Goal: Task Accomplishment & Management: Manage account settings

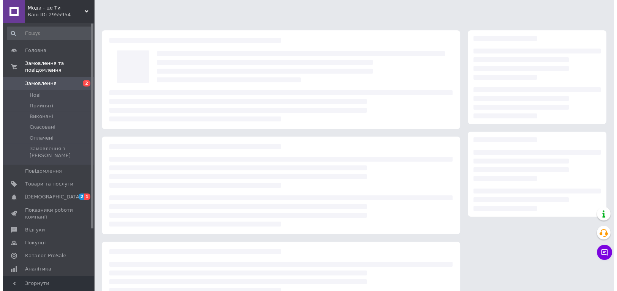
scroll to position [92, 0]
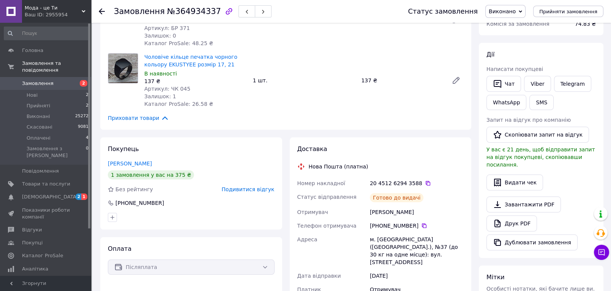
click at [259, 186] on span "Подивитися відгук" at bounding box center [248, 189] width 53 height 6
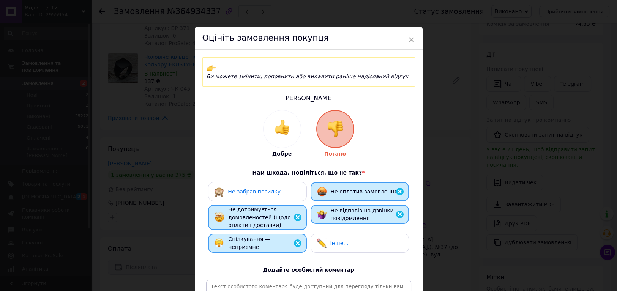
click at [255, 182] on div "Не забрав посилку" at bounding box center [257, 191] width 98 height 19
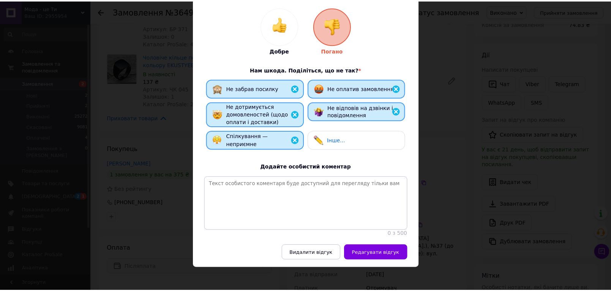
scroll to position [106, 0]
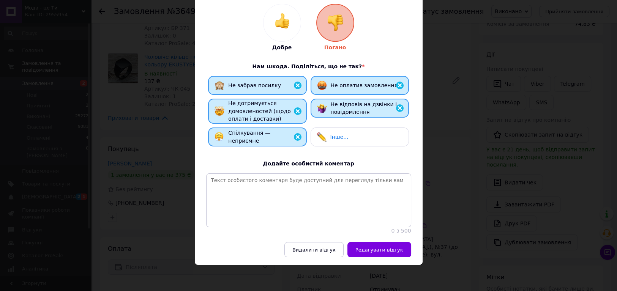
click at [330, 134] on span "Інше..." at bounding box center [339, 137] width 18 height 6
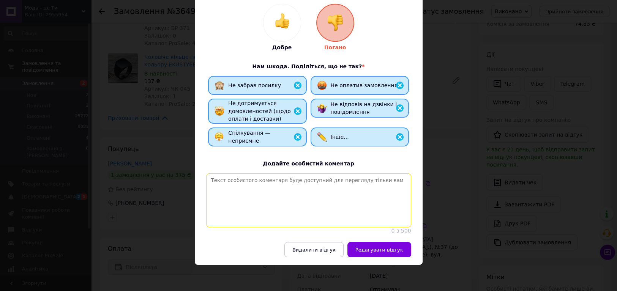
click at [284, 181] on textarea at bounding box center [308, 200] width 205 height 54
type textarea "ссссссссссссссссссссссссссссссссссссссссссссссссссссссссссссссс"
click at [379, 250] on span "Редагувати відгук" at bounding box center [379, 250] width 48 height 6
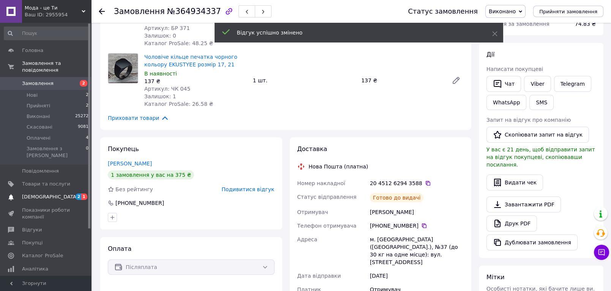
click at [53, 191] on link "Сповіщення 2 1" at bounding box center [46, 197] width 93 height 13
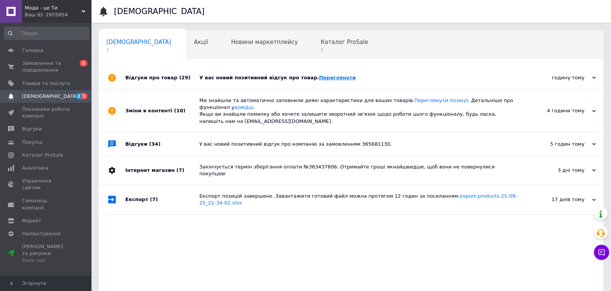
click at [319, 77] on link "Переглянути" at bounding box center [337, 78] width 37 height 6
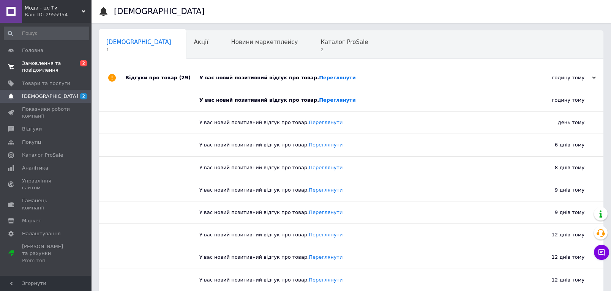
click at [44, 69] on span "Замовлення та повідомлення" at bounding box center [46, 67] width 48 height 14
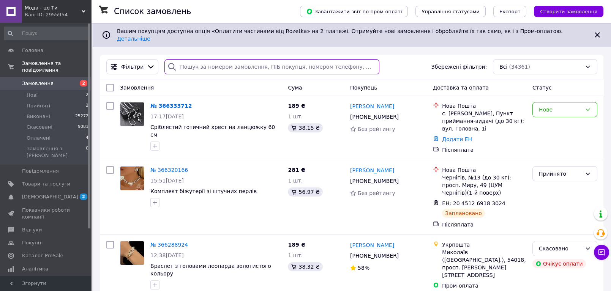
click at [180, 61] on input "search" at bounding box center [271, 66] width 215 height 15
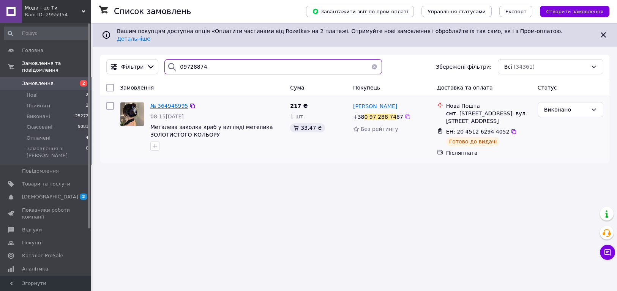
type input "09728874"
click at [173, 103] on span "№ 364946995" at bounding box center [169, 106] width 38 height 6
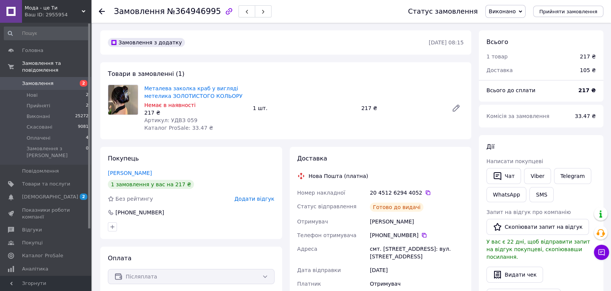
click at [265, 199] on span "Додати відгук" at bounding box center [254, 199] width 40 height 6
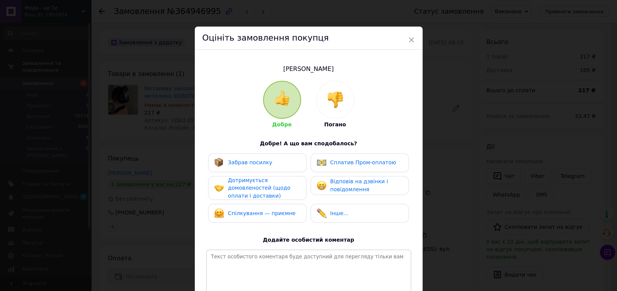
click at [332, 97] on img at bounding box center [335, 99] width 17 height 17
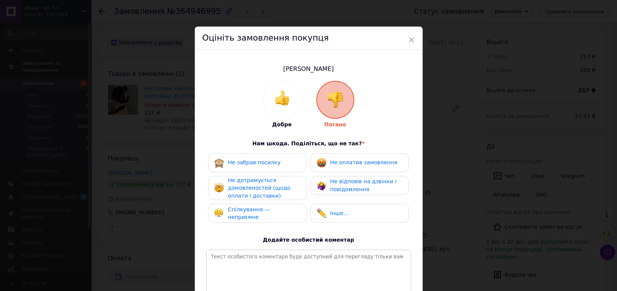
click at [268, 214] on span "Спілкування — неприємне" at bounding box center [249, 214] width 42 height 14
click at [261, 196] on span "Не дотримується домовленостей (щодо оплати і доставки)" at bounding box center [259, 188] width 62 height 22
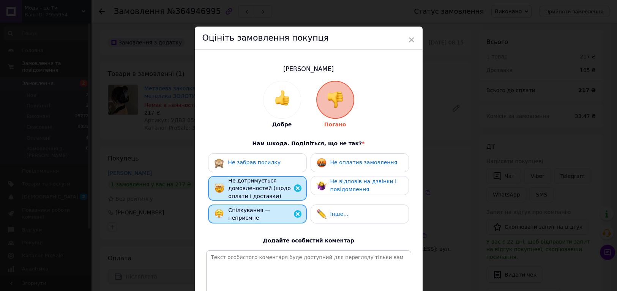
click at [331, 188] on span "Не відповів на дзвінки і повідомлення" at bounding box center [363, 185] width 66 height 14
click at [331, 162] on span "Не оплатив замовлення" at bounding box center [363, 162] width 67 height 6
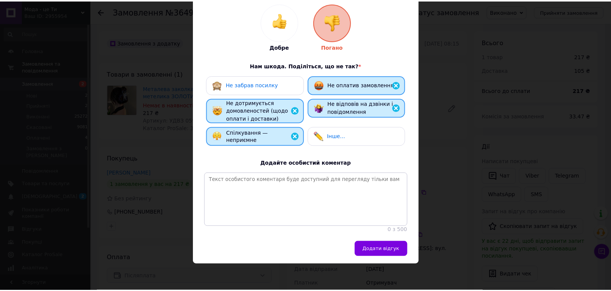
scroll to position [85, 0]
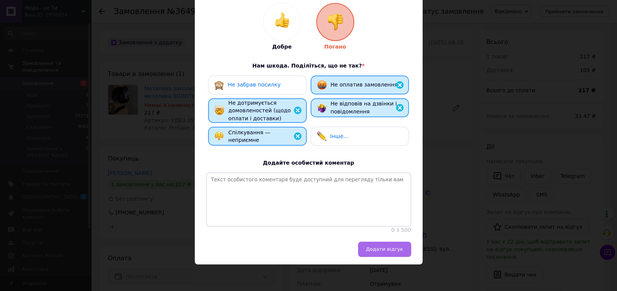
click at [384, 253] on button "Додати відгук" at bounding box center [384, 249] width 53 height 15
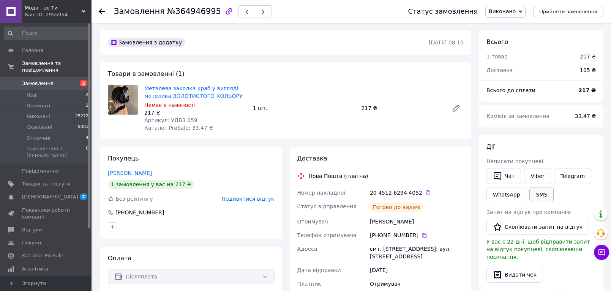
click at [537, 196] on button "SMS" at bounding box center [541, 194] width 24 height 15
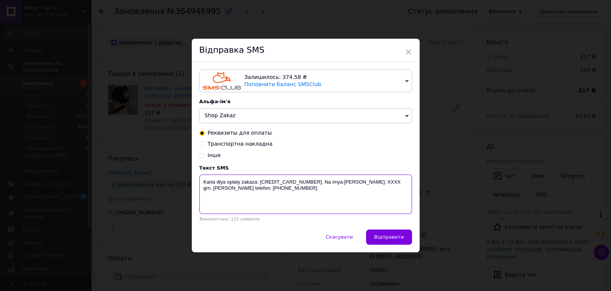
drag, startPoint x: 288, startPoint y: 186, endPoint x: 257, endPoint y: 203, distance: 35.2
click at [216, 194] on textarea "Karta dlya oplaty zakaza: [CREDIT_CARD_NUMBER]. Na imya:[PERSON_NAME]: XXXX grn…" at bounding box center [305, 194] width 213 height 39
click at [282, 206] on textarea "Karta dlya oplaty zakaza: [CREDIT_CARD_NUMBER]. Na imya:[PERSON_NAME]: XXXX grn…" at bounding box center [305, 194] width 213 height 39
drag, startPoint x: 283, startPoint y: 190, endPoint x: 199, endPoint y: 178, distance: 84.3
click at [199, 178] on textarea "Karta dlya oplaty zakaza: [CREDIT_CARD_NUMBER]. Na imya:[PERSON_NAME]: XXXX grn…" at bounding box center [305, 194] width 213 height 39
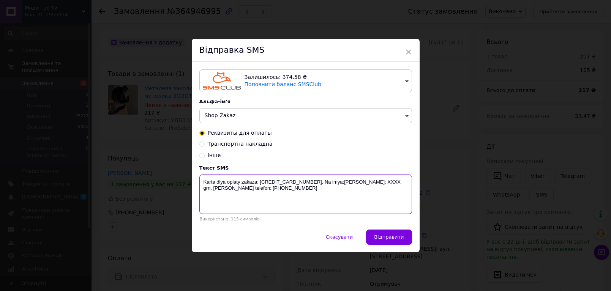
paste textarea "Ваше замовлення на пошті більше 7 днів. Завтра автоматичне повернення. ДЯКУЄМО!."
type textarea "Ваше замовлення на пошті більше 7 днів. Завтра автоматичне повернення. ДЯКУЄМО!."
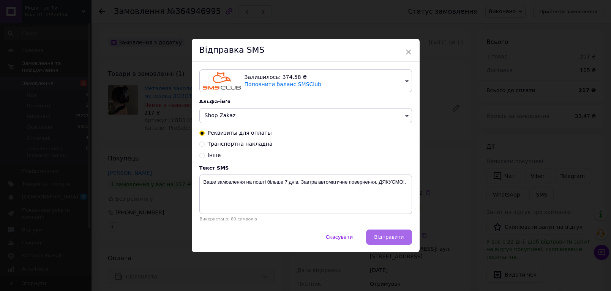
click at [381, 241] on button "Відправити" at bounding box center [389, 237] width 46 height 15
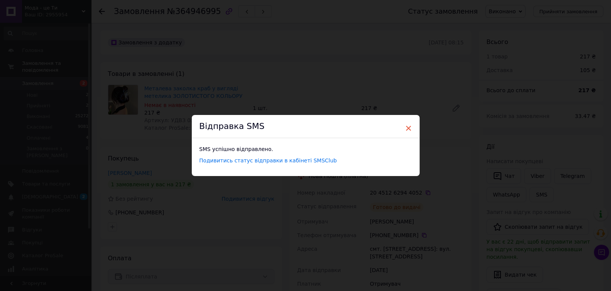
click at [406, 129] on span "×" at bounding box center [408, 128] width 7 height 13
click at [409, 125] on span "×" at bounding box center [408, 128] width 7 height 13
click at [407, 127] on span "×" at bounding box center [408, 128] width 7 height 13
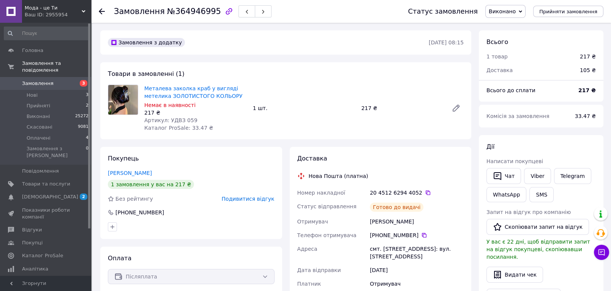
click at [100, 12] on use at bounding box center [102, 11] width 6 height 6
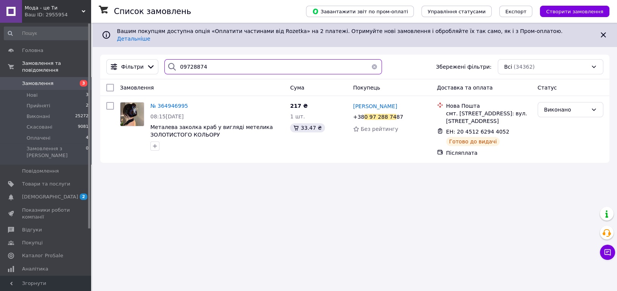
click at [186, 59] on input "09728874" at bounding box center [273, 66] width 218 height 15
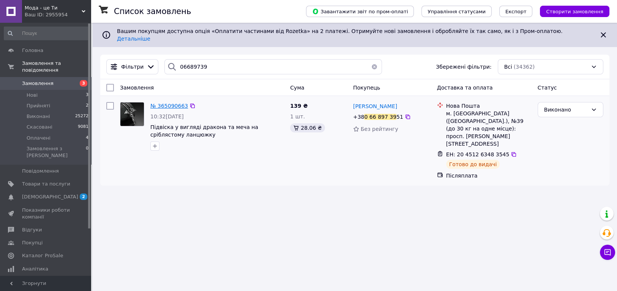
click at [164, 99] on div "Замовлення Cума Покупець Доставка та оплата Статус № 365090663 10:32, 05.10.202…" at bounding box center [354, 132] width 509 height 106
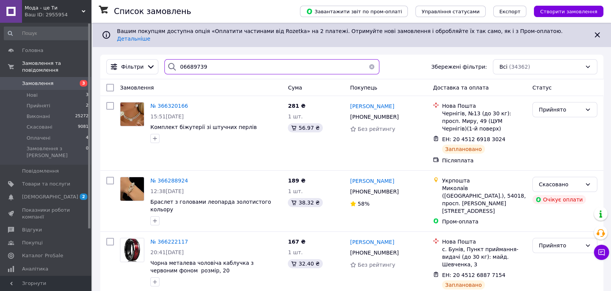
click at [208, 65] on input "06689739" at bounding box center [271, 66] width 215 height 15
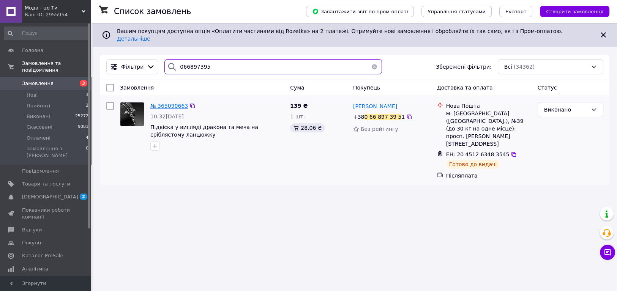
type input "066897395"
click at [171, 103] on span "№ 365090663" at bounding box center [169, 106] width 38 height 6
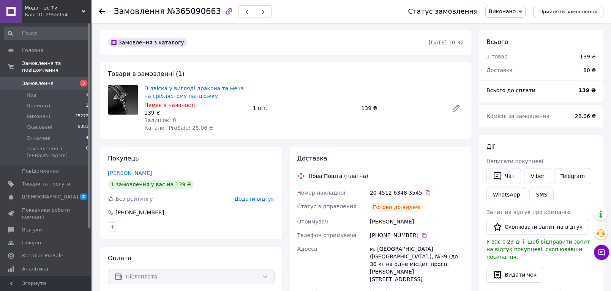
click at [248, 198] on span "Додати відгук" at bounding box center [254, 199] width 40 height 6
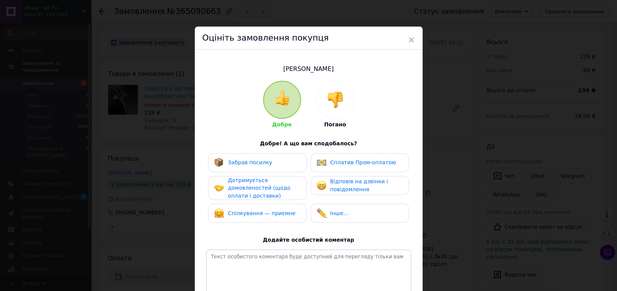
click at [340, 104] on img at bounding box center [335, 99] width 17 height 17
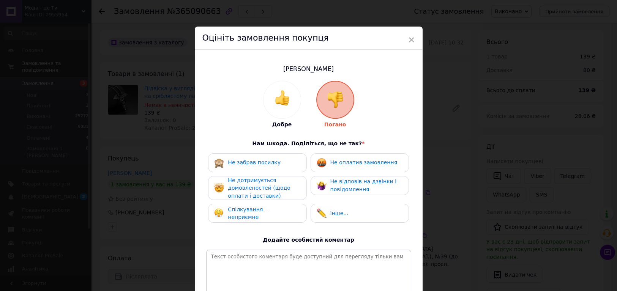
click at [272, 207] on div "Спілкування — неприємне" at bounding box center [257, 213] width 98 height 19
click at [255, 189] on span "Не дотримується домовленостей (щодо оплати і доставки)" at bounding box center [259, 188] width 62 height 22
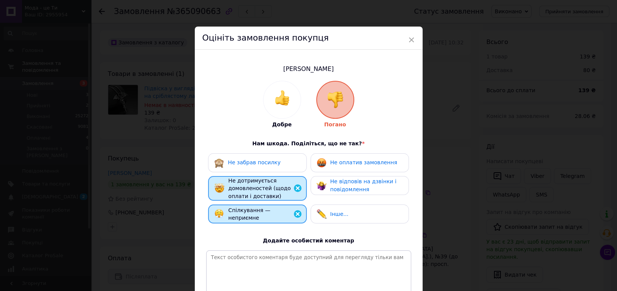
click at [317, 187] on img at bounding box center [322, 186] width 10 height 10
click at [324, 166] on img at bounding box center [322, 163] width 10 height 10
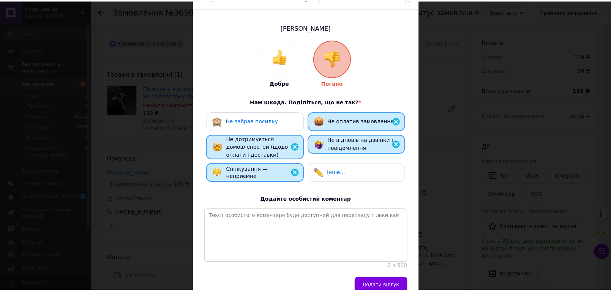
scroll to position [85, 0]
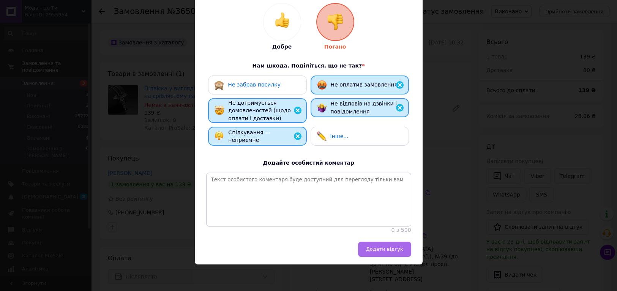
click at [379, 251] on span "Додати відгук" at bounding box center [384, 249] width 37 height 6
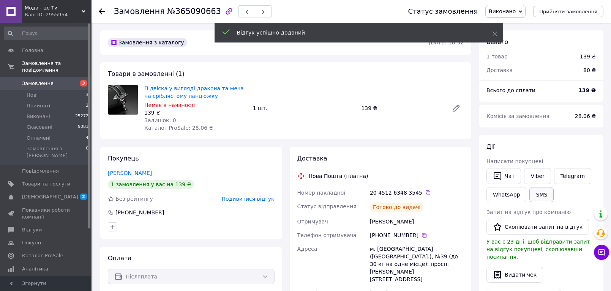
click at [541, 194] on button "SMS" at bounding box center [541, 194] width 24 height 15
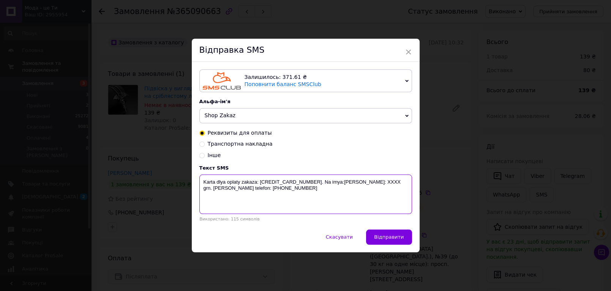
drag, startPoint x: 288, startPoint y: 193, endPoint x: 196, endPoint y: 183, distance: 92.4
click at [196, 183] on div "Залишилось: 371.61 ₴ Поповнити баланс SMSClub Підключити LetsAds Альфа-ім'я Sho…" at bounding box center [306, 145] width 228 height 167
paste textarea "Ваше замовлення на пошті більше 7 днів. Завтра автоматичне повернення. ДЯКУЄМО!."
type textarea "Ваше замовлення на пошті більше 7 днів. Завтра автоматичне повернення. ДЯКУЄМО!."
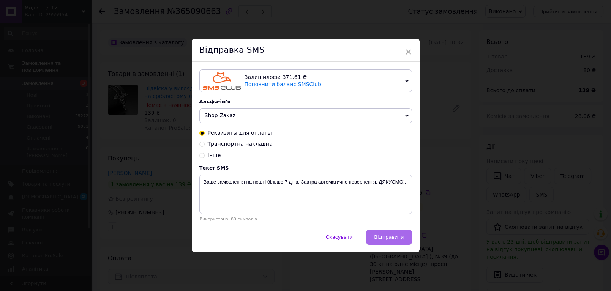
click at [385, 236] on span "Відправити" at bounding box center [389, 237] width 30 height 6
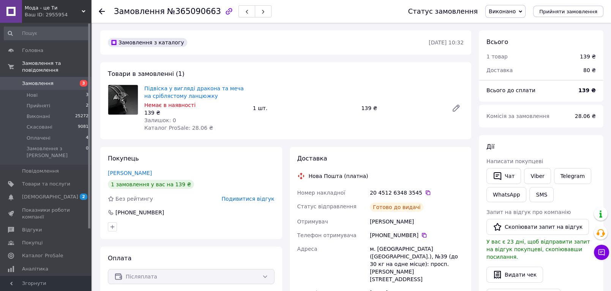
click at [100, 12] on icon at bounding box center [102, 11] width 6 height 6
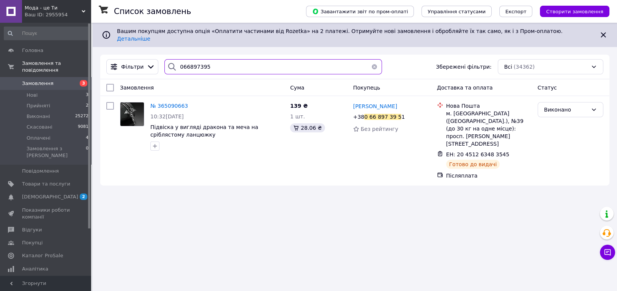
click at [192, 60] on input "066897395" at bounding box center [273, 66] width 218 height 15
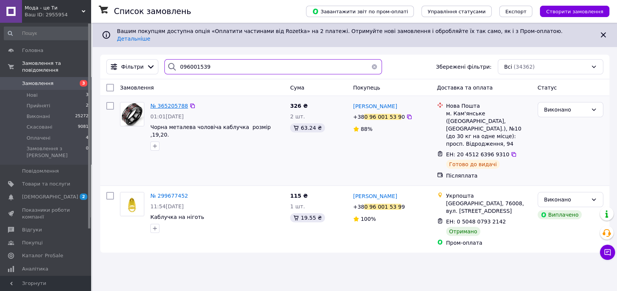
type input "096001539"
click at [179, 103] on span "№ 365205788" at bounding box center [169, 106] width 38 height 6
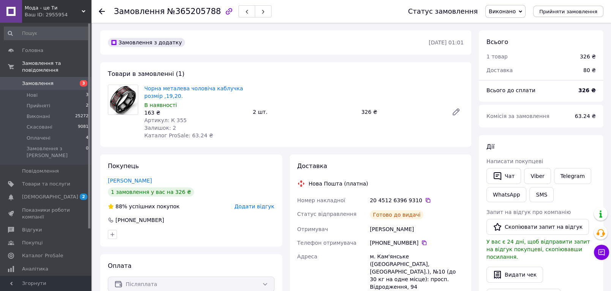
click at [259, 207] on span "Додати відгук" at bounding box center [254, 206] width 40 height 6
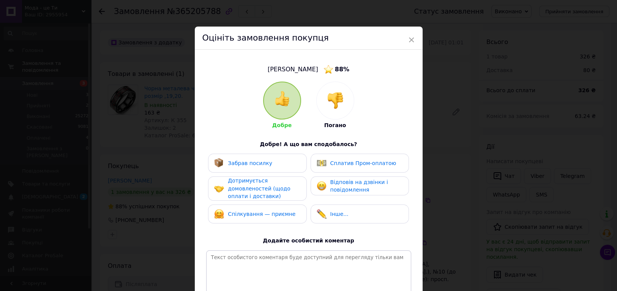
click at [336, 99] on img at bounding box center [335, 100] width 17 height 17
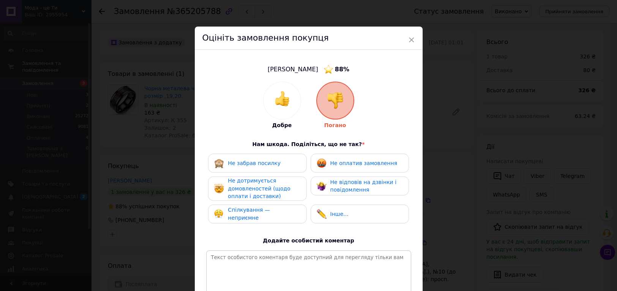
click at [270, 210] on span "Спілкування — неприємне" at bounding box center [249, 214] width 42 height 14
click at [266, 186] on span "Не дотримується домовленостей (щодо оплати і доставки)" at bounding box center [259, 189] width 62 height 22
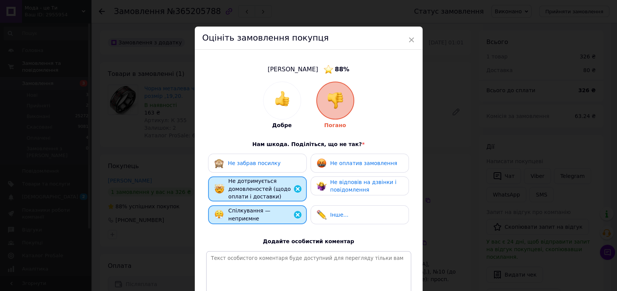
drag, startPoint x: 333, startPoint y: 188, endPoint x: 334, endPoint y: 172, distance: 15.6
click at [333, 187] on span "Не відповів на дзвінки і повідомлення" at bounding box center [363, 186] width 66 height 14
click at [333, 166] on span "Не оплатив замовлення" at bounding box center [363, 163] width 67 height 6
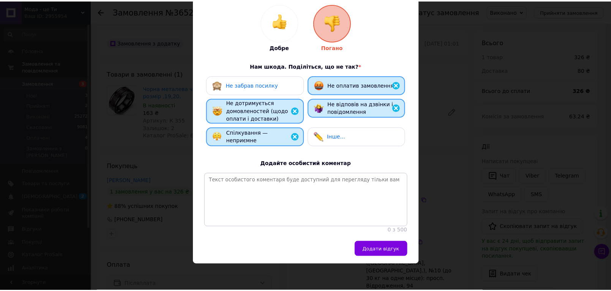
scroll to position [85, 0]
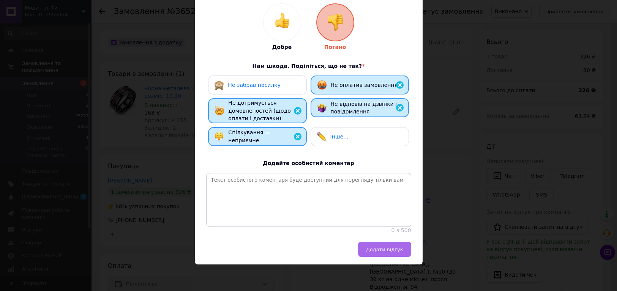
click at [384, 244] on button "Додати відгук" at bounding box center [384, 249] width 53 height 15
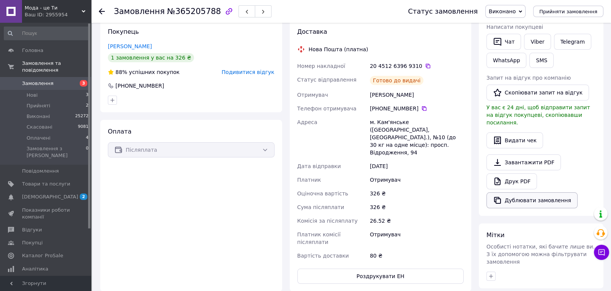
scroll to position [84, 0]
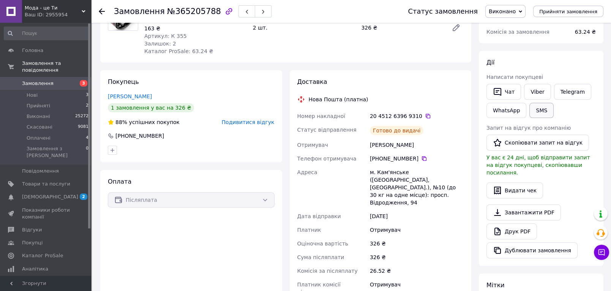
click at [541, 109] on button "SMS" at bounding box center [541, 110] width 24 height 15
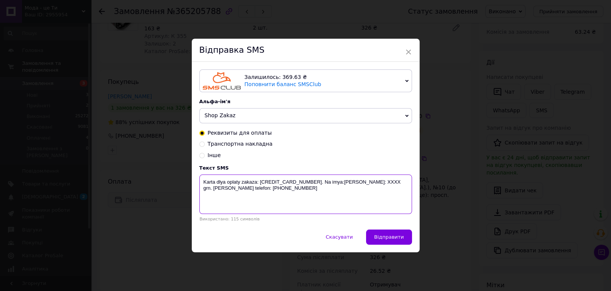
drag, startPoint x: 293, startPoint y: 189, endPoint x: 194, endPoint y: 177, distance: 99.9
click at [194, 177] on div "Залишилось: 369.63 ₴ Поповнити баланс SMSClub Підключити LetsAds Альфа-ім'я Sho…" at bounding box center [306, 145] width 228 height 167
paste textarea "Ваше замовлення на пошті більше 7 днів. Завтра автоматичне повернення. ДЯКУЄМО!."
type textarea "Ваше замовлення на пошті більше 7 днів. Завтра автоматичне повернення. ДЯКУЄМО!."
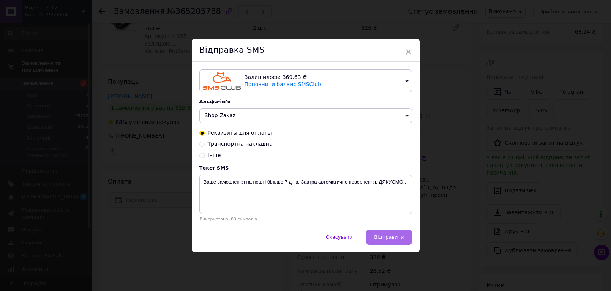
click at [395, 240] on span "Відправити" at bounding box center [389, 237] width 30 height 6
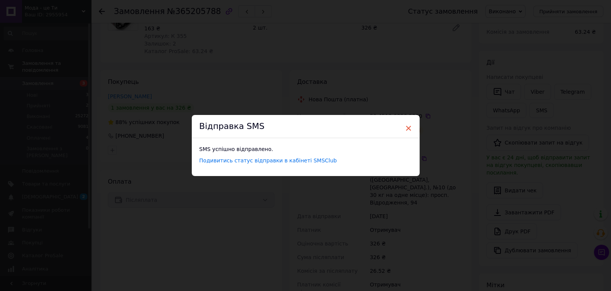
click at [406, 128] on span "×" at bounding box center [408, 128] width 7 height 13
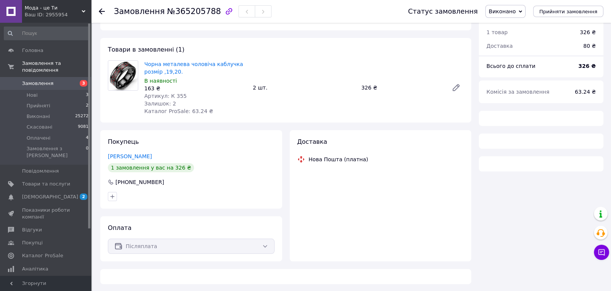
scroll to position [55, 0]
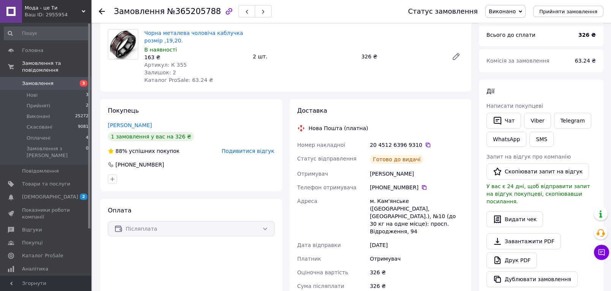
click at [99, 12] on icon at bounding box center [102, 11] width 6 height 6
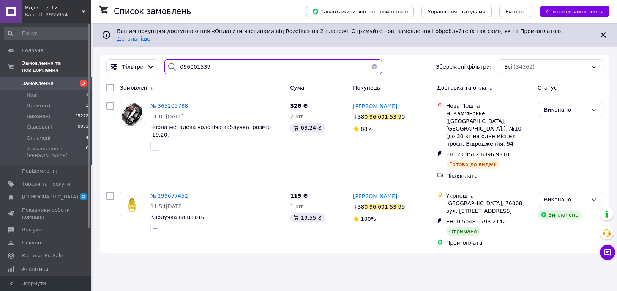
click at [185, 63] on input "096001539" at bounding box center [273, 66] width 218 height 15
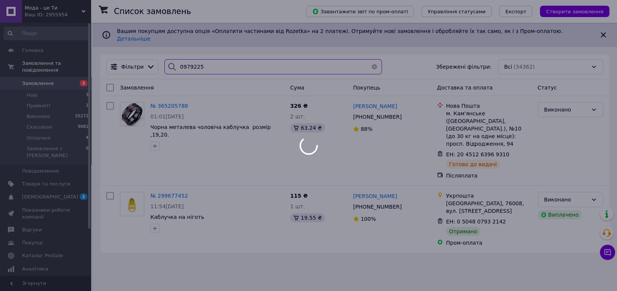
type input "09792257"
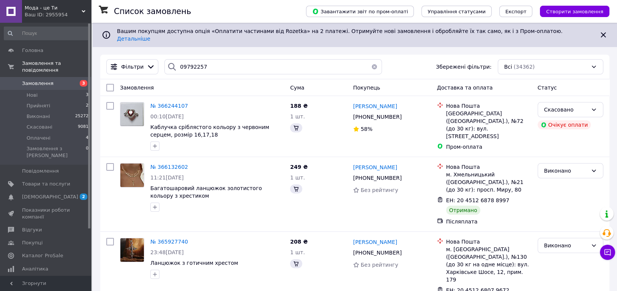
click at [170, 103] on span "№ 366244107" at bounding box center [169, 106] width 38 height 6
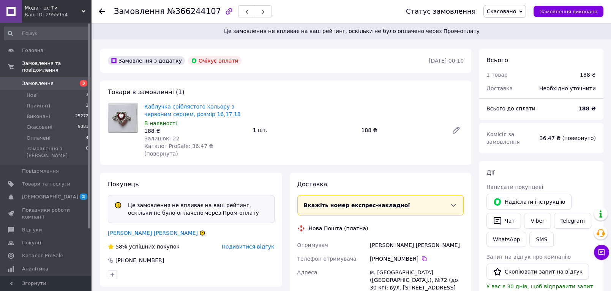
click at [103, 12] on icon at bounding box center [102, 11] width 6 height 6
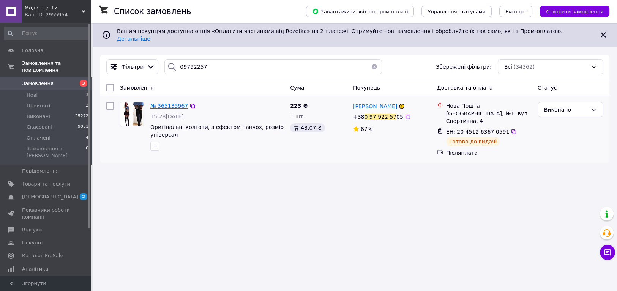
click at [177, 103] on span "№ 365135967" at bounding box center [169, 106] width 38 height 6
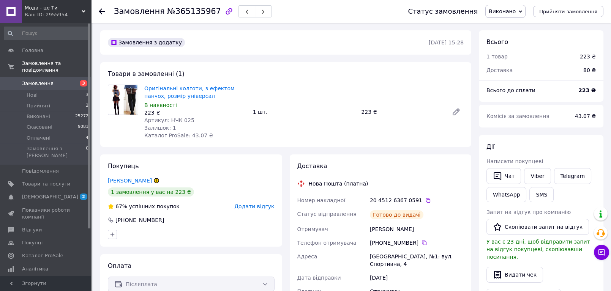
click at [252, 206] on span "Додати відгук" at bounding box center [254, 206] width 40 height 6
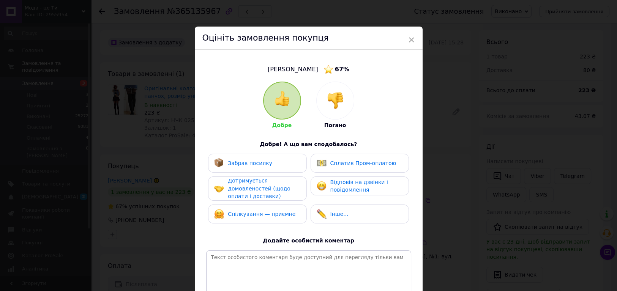
click at [334, 99] on img at bounding box center [335, 100] width 17 height 17
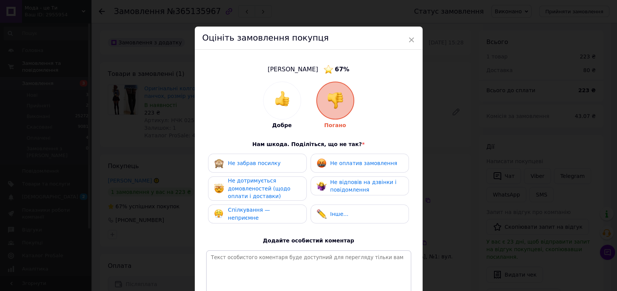
click at [287, 207] on div "Спілкування — неприємне" at bounding box center [257, 214] width 98 height 19
click at [271, 186] on span "Не дотримується домовленостей (щодо оплати і доставки)" at bounding box center [259, 189] width 62 height 22
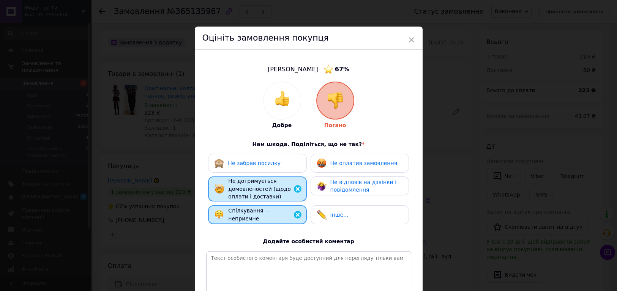
drag, startPoint x: 327, startPoint y: 184, endPoint x: 332, endPoint y: 165, distance: 20.3
click at [328, 183] on div "Не відповів на дзвінки і повідомлення" at bounding box center [360, 186] width 86 height 16
click at [332, 160] on span "Не оплатив замовлення" at bounding box center [363, 163] width 67 height 6
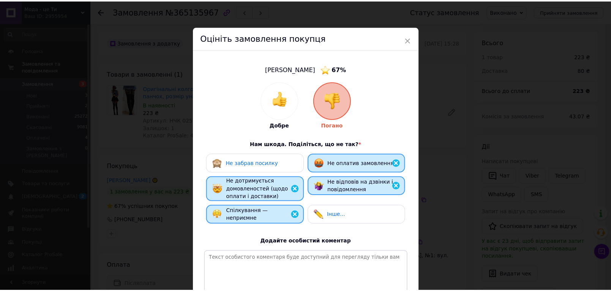
scroll to position [85, 0]
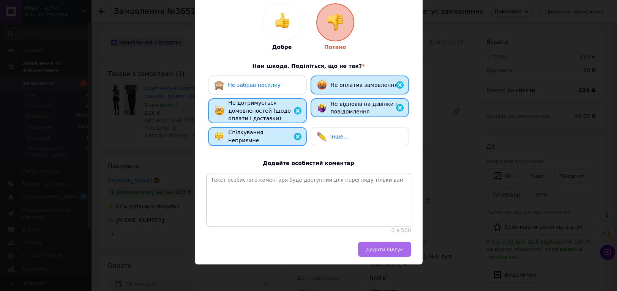
click at [380, 250] on span "Додати відгук" at bounding box center [384, 250] width 37 height 6
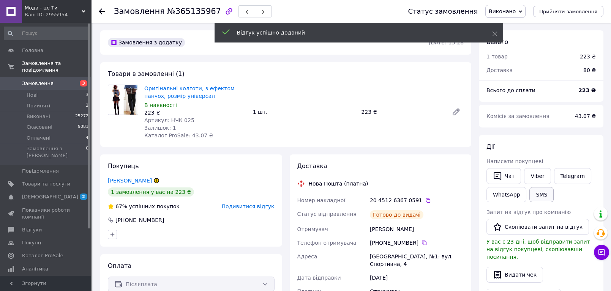
click at [538, 200] on button "SMS" at bounding box center [541, 194] width 24 height 15
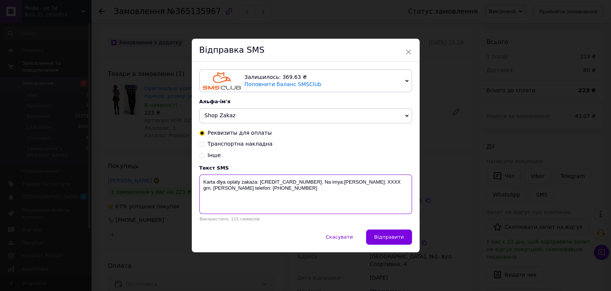
drag, startPoint x: 284, startPoint y: 192, endPoint x: 194, endPoint y: 177, distance: 91.2
click at [194, 177] on div "Залишилось: 369.63 ₴ Поповнити баланс SMSClub Підключити LetsAds Альфа-ім'я Sho…" at bounding box center [306, 145] width 228 height 167
paste textarea "Ваше замовлення на пошті більше 7 днів. Завтра автоматичне повернення. ДЯКУЄМО!."
type textarea "Ваше замовлення на пошті більше 7 днів. Завтра автоматичне повернення. ДЯКУЄМО!."
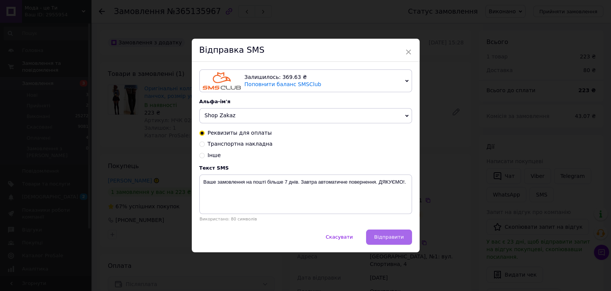
click at [394, 236] on span "Відправити" at bounding box center [389, 237] width 30 height 6
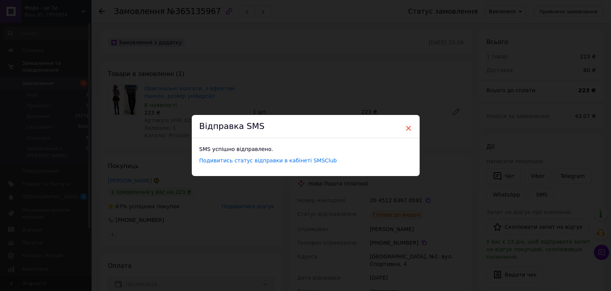
click at [405, 128] on span "×" at bounding box center [408, 128] width 7 height 13
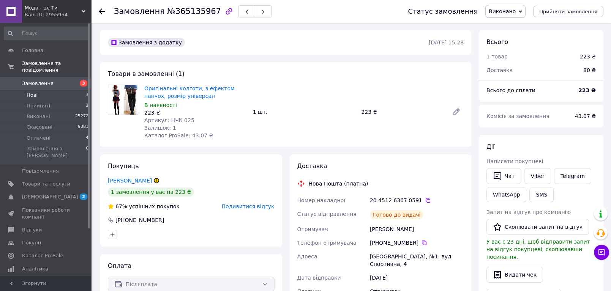
click at [48, 90] on li "Нові 3" at bounding box center [46, 95] width 93 height 11
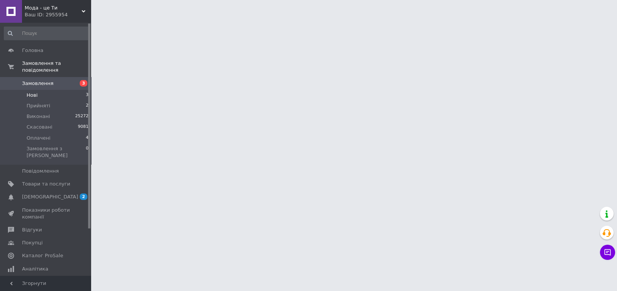
click at [46, 90] on li "Нові 3" at bounding box center [46, 95] width 93 height 11
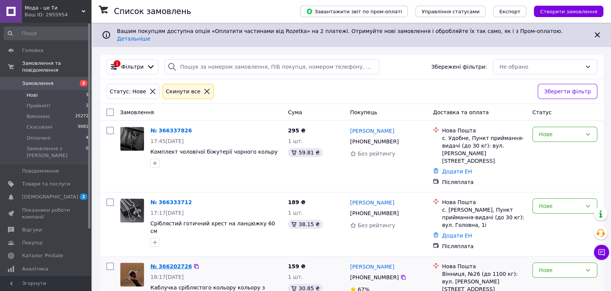
click at [170, 263] on link "№ 366202726" at bounding box center [170, 266] width 41 height 6
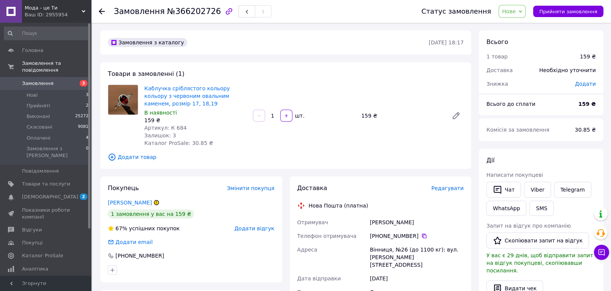
click at [254, 228] on span "Додати відгук" at bounding box center [254, 228] width 40 height 6
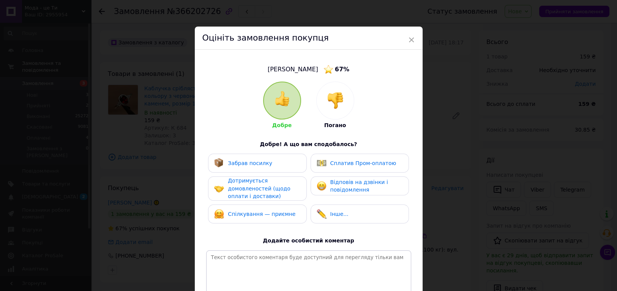
click at [330, 98] on img at bounding box center [335, 100] width 17 height 17
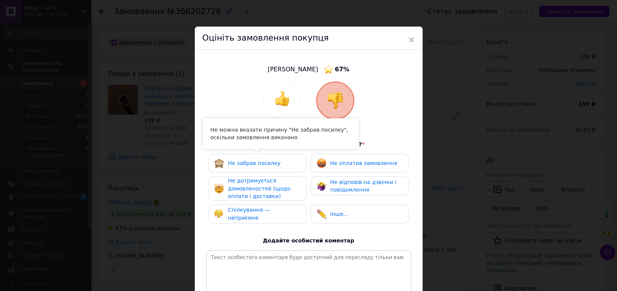
click at [252, 210] on span "Спілкування — неприємне" at bounding box center [249, 214] width 42 height 14
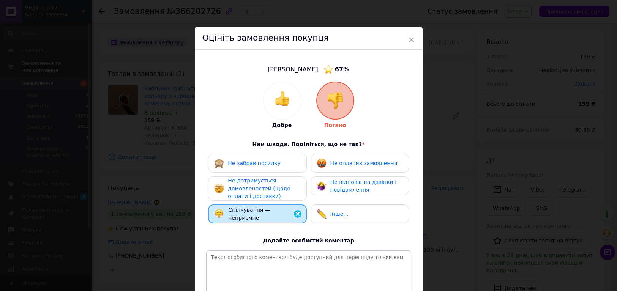
click at [246, 193] on span "Не дотримується домовленостей (щодо оплати і доставки)" at bounding box center [259, 189] width 62 height 22
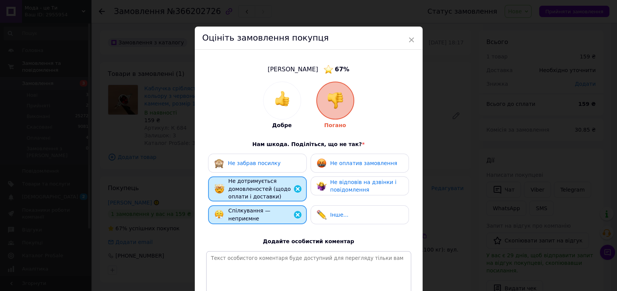
drag, startPoint x: 358, startPoint y: 188, endPoint x: 349, endPoint y: 174, distance: 16.3
click at [358, 188] on span "Не відповів на дзвінки і повідомлення" at bounding box center [363, 186] width 66 height 14
click at [346, 163] on span "Не оплатив замовлення" at bounding box center [363, 163] width 67 height 6
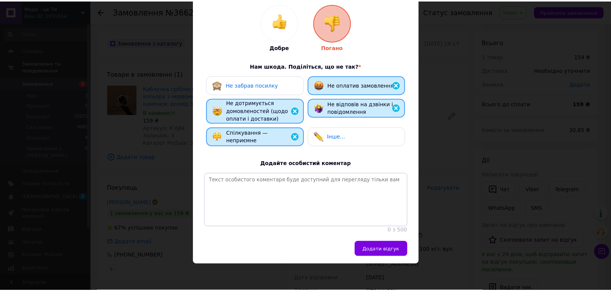
scroll to position [85, 0]
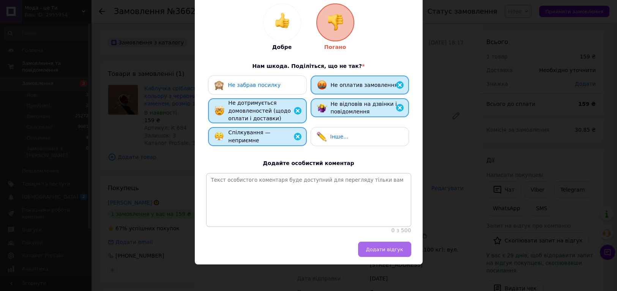
click at [367, 246] on button "Додати відгук" at bounding box center [384, 249] width 53 height 15
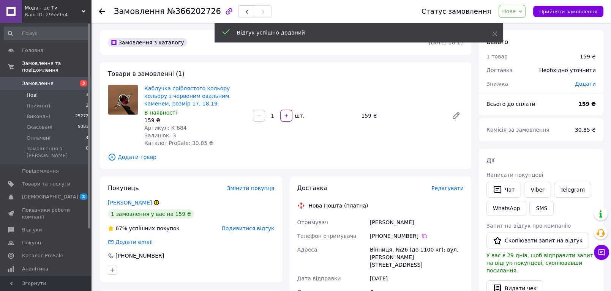
click at [48, 90] on li "Нові 3" at bounding box center [46, 95] width 93 height 11
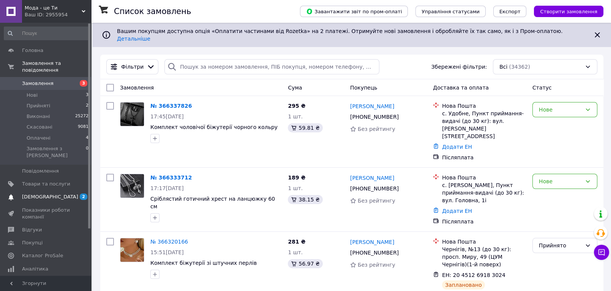
click at [29, 194] on span "[DEMOGRAPHIC_DATA]" at bounding box center [50, 197] width 56 height 7
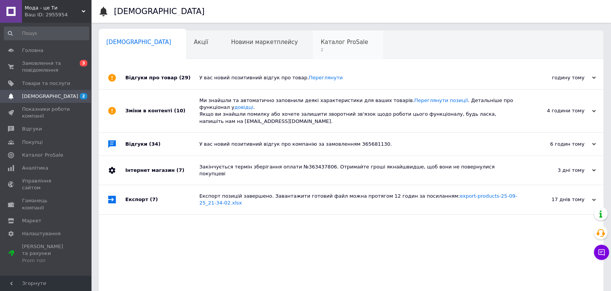
click at [320, 52] on span "2" at bounding box center [343, 50] width 47 height 6
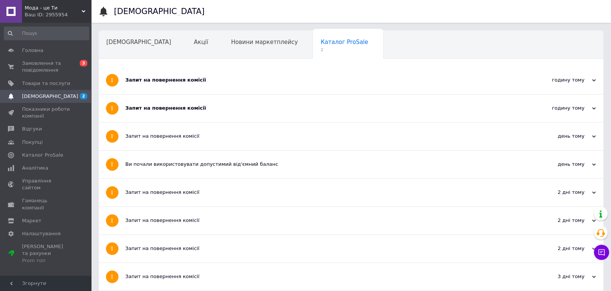
click at [158, 114] on div "Запит на повернення комісії" at bounding box center [322, 109] width 394 height 28
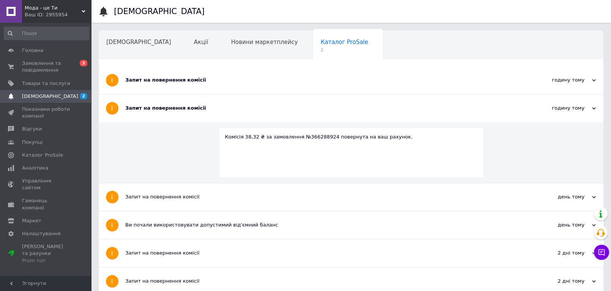
click at [152, 79] on div "Запит на повернення комісії" at bounding box center [322, 80] width 394 height 7
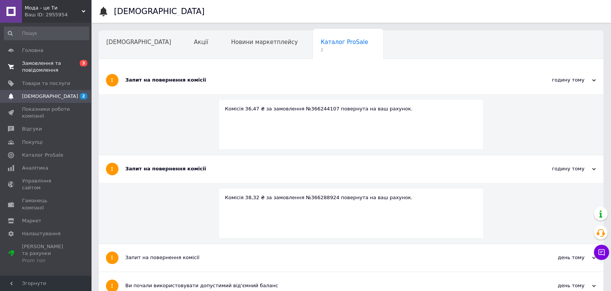
click at [35, 60] on span "Замовлення та повідомлення" at bounding box center [46, 67] width 48 height 14
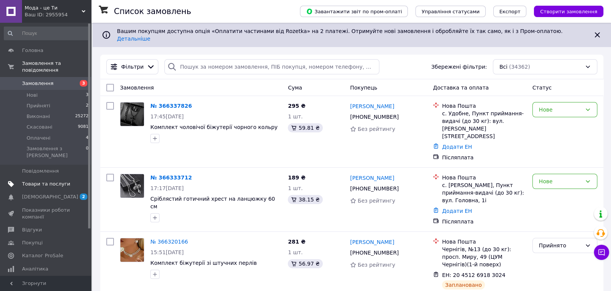
click at [54, 181] on span "Товари та послуги" at bounding box center [46, 184] width 48 height 7
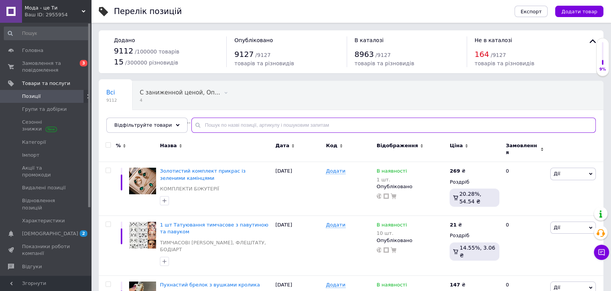
click at [208, 119] on input "text" at bounding box center [393, 125] width 404 height 15
paste input "С 159"
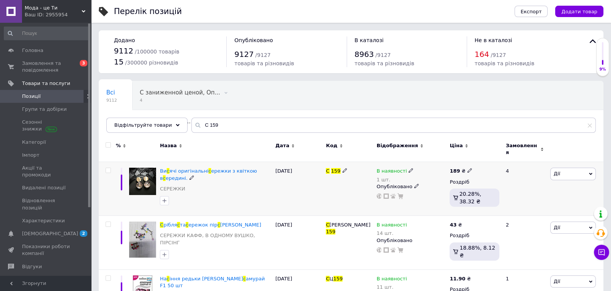
click at [467, 168] on icon at bounding box center [469, 170] width 5 height 5
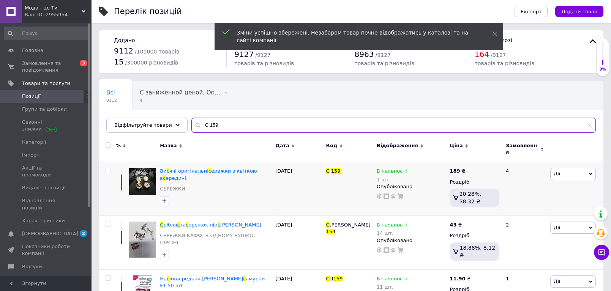
drag, startPoint x: 222, startPoint y: 124, endPoint x: 191, endPoint y: 124, distance: 31.1
click at [191, 124] on div "С 159" at bounding box center [393, 125] width 404 height 15
paste input "ДП 031"
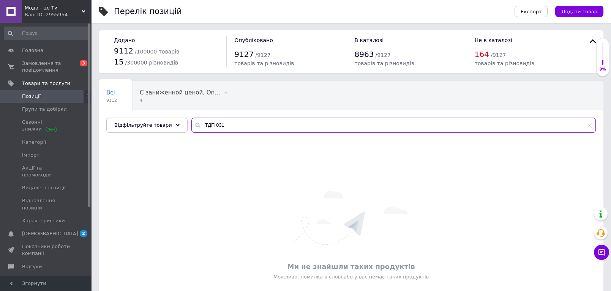
click at [207, 125] on input "ТДП 031" at bounding box center [393, 125] width 404 height 15
drag, startPoint x: 234, startPoint y: 128, endPoint x: 193, endPoint y: 123, distance: 40.9
click at [193, 123] on input "ТДП 031" at bounding box center [393, 125] width 404 height 15
paste input "абір для фотосесії"
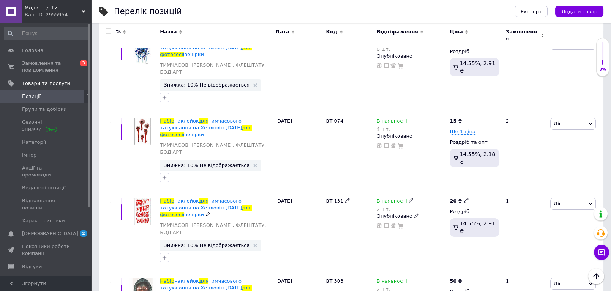
scroll to position [251, 0]
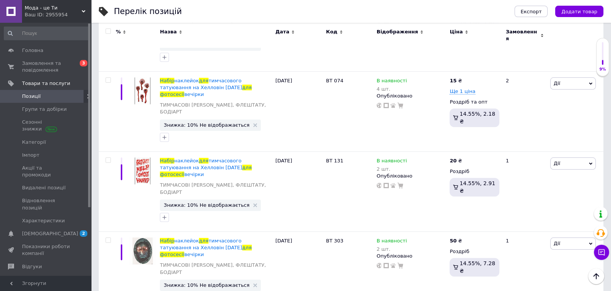
type input "Набір для фотосесії"
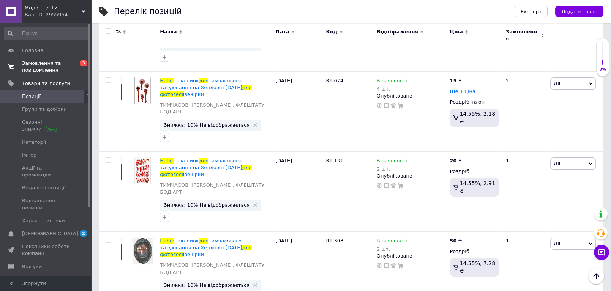
click at [30, 72] on span "Замовлення та повідомлення" at bounding box center [46, 67] width 48 height 14
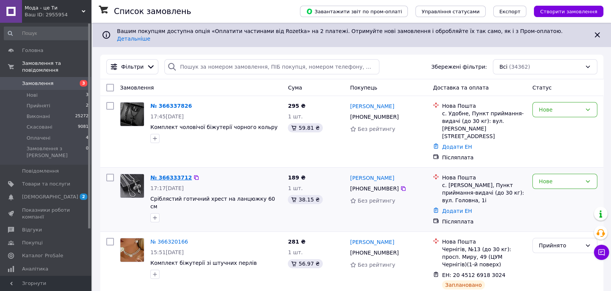
click at [164, 175] on link "№ 366333712" at bounding box center [170, 178] width 41 height 6
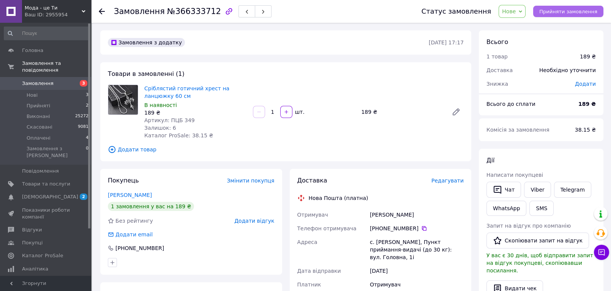
click at [570, 12] on span "Прийняти замовлення" at bounding box center [568, 12] width 58 height 6
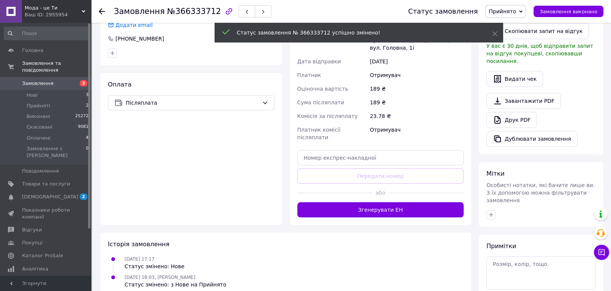
scroll to position [211, 0]
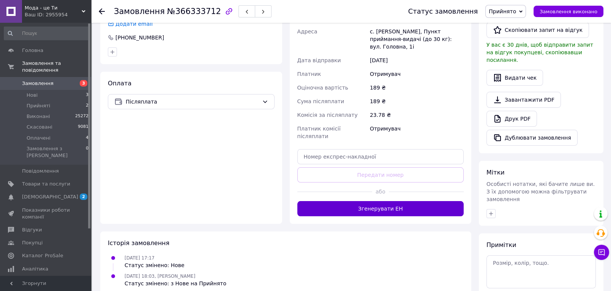
click at [389, 201] on button "Згенерувати ЕН" at bounding box center [380, 208] width 167 height 15
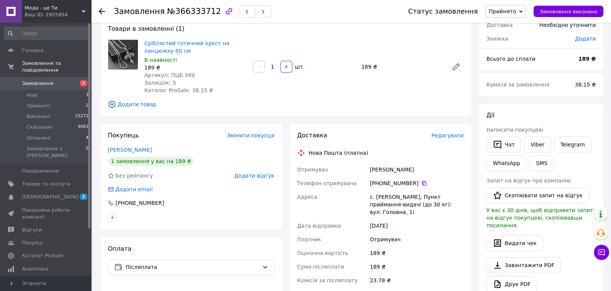
scroll to position [42, 0]
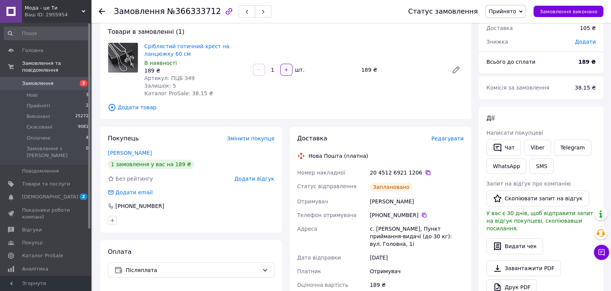
click at [426, 171] on icon at bounding box center [428, 172] width 5 height 5
click at [29, 92] on span "Нові" at bounding box center [32, 95] width 11 height 7
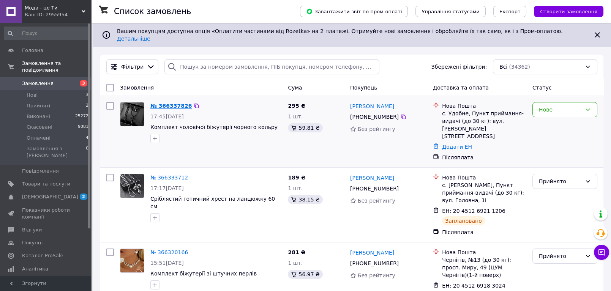
click at [170, 103] on link "№ 366337826" at bounding box center [170, 106] width 41 height 6
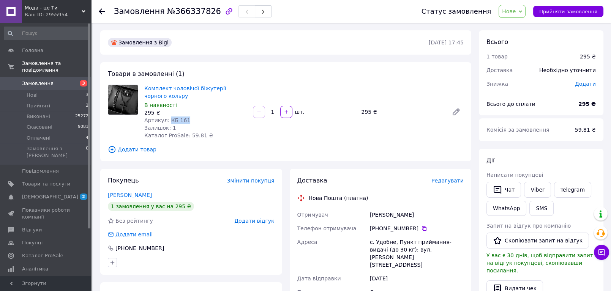
drag, startPoint x: 183, startPoint y: 119, endPoint x: 167, endPoint y: 119, distance: 16.3
click at [167, 119] on div "Артикул: КБ 161" at bounding box center [195, 121] width 102 height 8
copy span "КБ 161"
click at [550, 12] on span "Прийняти замовлення" at bounding box center [568, 12] width 58 height 6
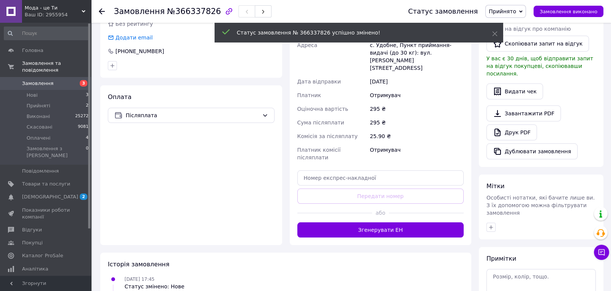
scroll to position [211, 0]
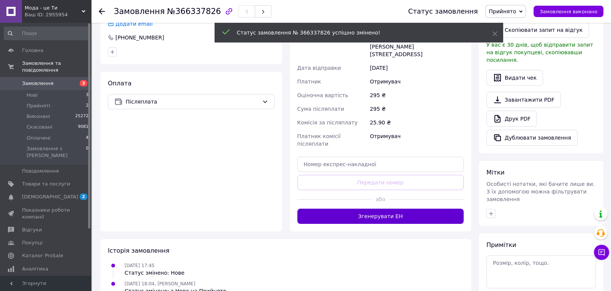
click at [393, 209] on button "Згенерувати ЕН" at bounding box center [380, 216] width 167 height 15
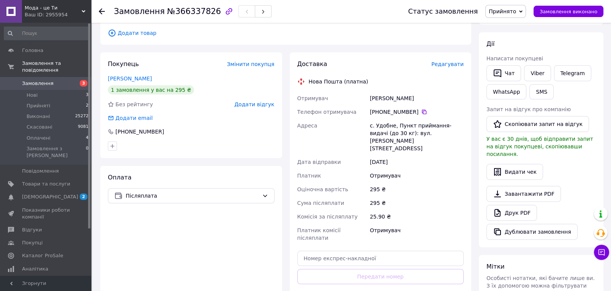
scroll to position [84, 0]
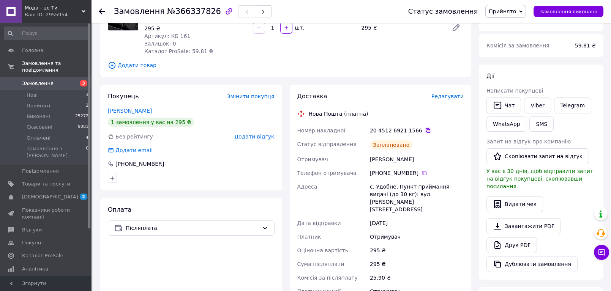
click at [426, 129] on icon at bounding box center [428, 130] width 5 height 5
click at [46, 90] on li "Нові 3" at bounding box center [46, 95] width 93 height 11
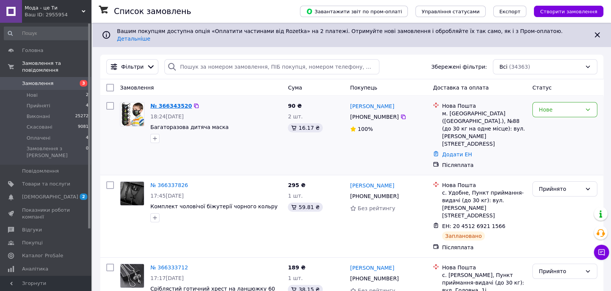
click at [159, 103] on link "№ 366343520" at bounding box center [170, 106] width 41 height 6
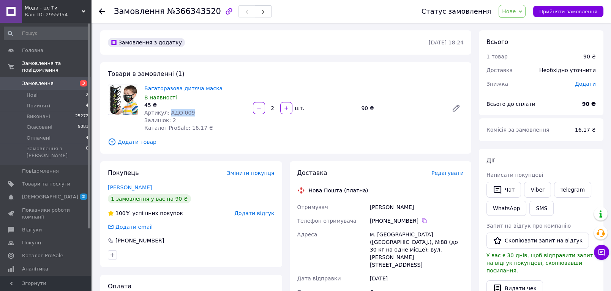
drag, startPoint x: 188, startPoint y: 114, endPoint x: 167, endPoint y: 113, distance: 20.9
click at [167, 113] on div "Артикул: АДО 009" at bounding box center [195, 113] width 102 height 8
copy span "АДО 009"
click at [569, 12] on span "Прийняти замовлення" at bounding box center [568, 12] width 58 height 6
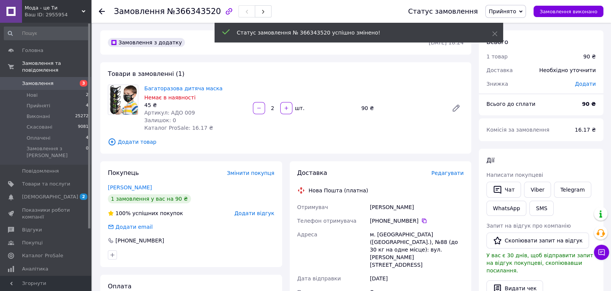
click at [448, 174] on span "Редагувати" at bounding box center [447, 173] width 32 height 6
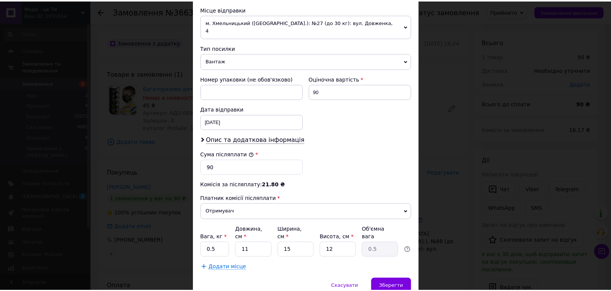
scroll to position [287, 0]
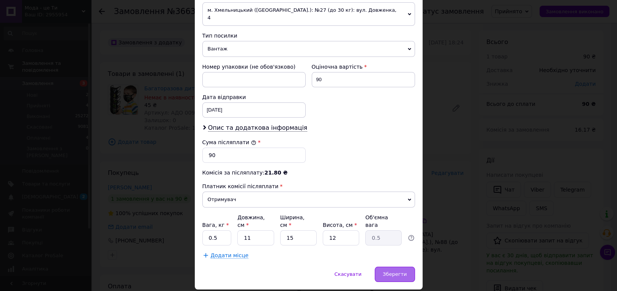
click at [388, 267] on div "Зберегти" at bounding box center [395, 274] width 40 height 15
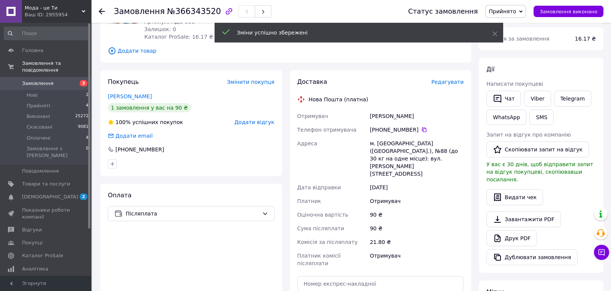
scroll to position [169, 0]
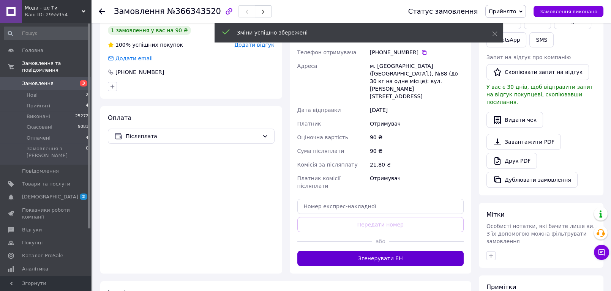
click at [376, 251] on button "Згенерувати ЕН" at bounding box center [380, 258] width 167 height 15
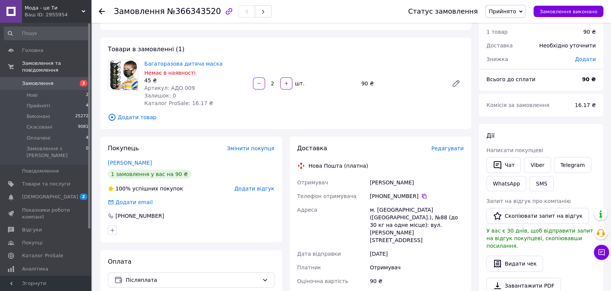
scroll to position [0, 0]
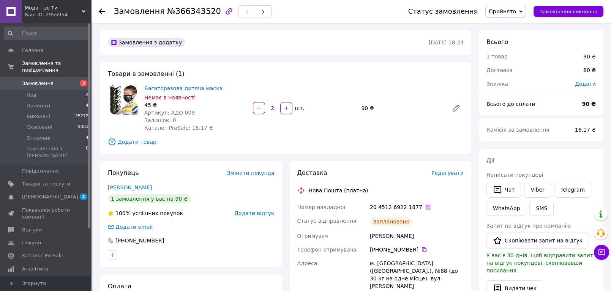
click at [426, 209] on icon at bounding box center [428, 207] width 5 height 5
click at [55, 181] on span "Товари та послуги" at bounding box center [46, 184] width 48 height 7
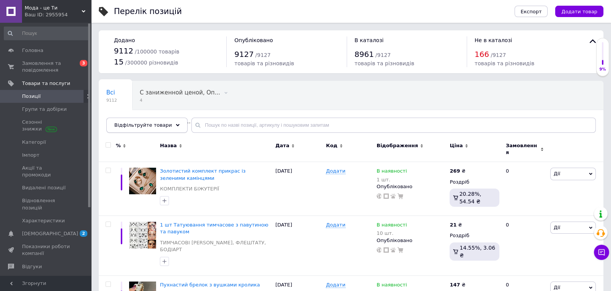
click at [137, 127] on span "Відфільтруйте товари" at bounding box center [143, 125] width 58 height 6
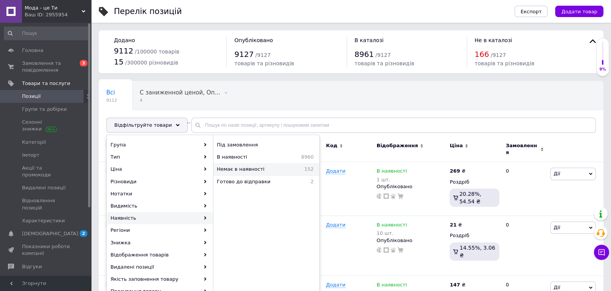
click at [249, 168] on span "Немає в наявності" at bounding box center [255, 169] width 76 height 7
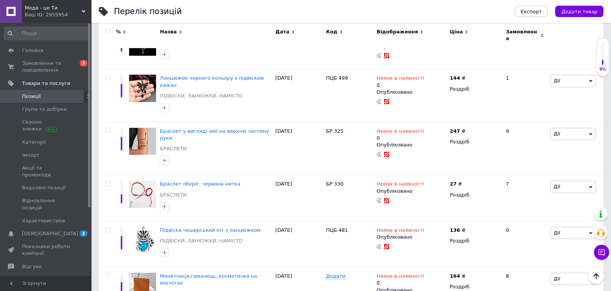
scroll to position [4907, 0]
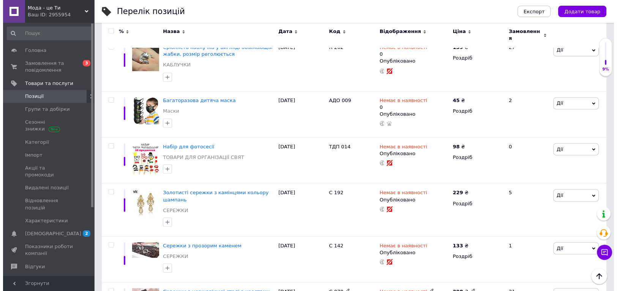
scroll to position [2648, 0]
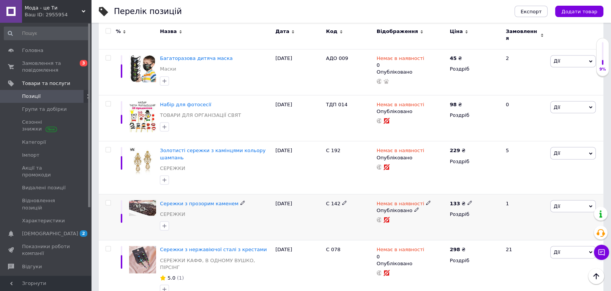
click at [336, 200] on span "С 142" at bounding box center [333, 203] width 14 height 6
copy div "С 142"
click at [559, 203] on span "Дії" at bounding box center [556, 206] width 6 height 6
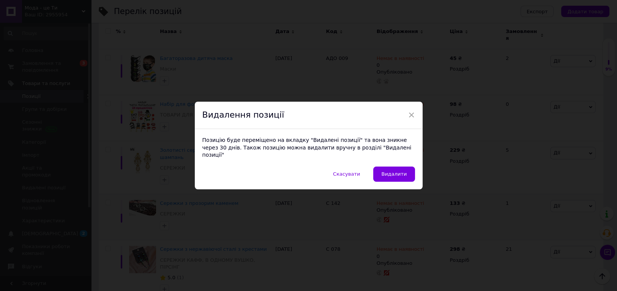
drag, startPoint x: 388, startPoint y: 169, endPoint x: 393, endPoint y: 172, distance: 5.5
click at [388, 171] on span "Видалити" at bounding box center [393, 174] width 25 height 6
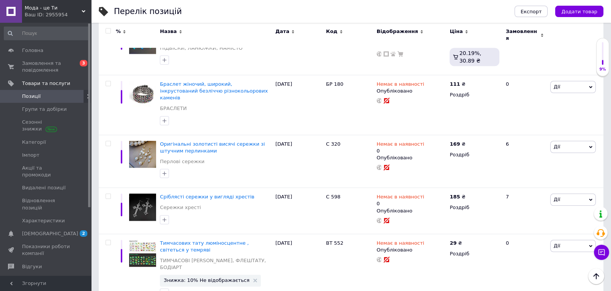
scroll to position [1776, 0]
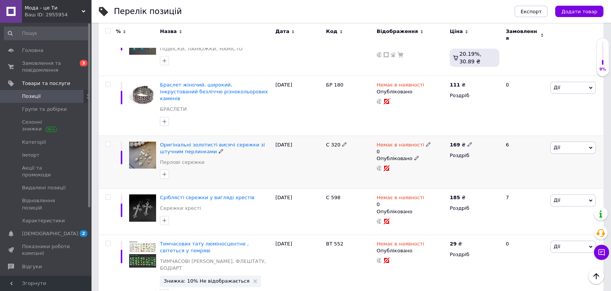
click at [329, 142] on div "С 320" at bounding box center [349, 145] width 47 height 7
click at [328, 142] on span "С 320" at bounding box center [333, 145] width 14 height 6
copy div "С 320"
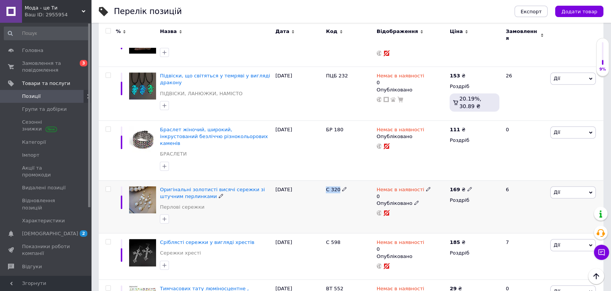
scroll to position [1691, 0]
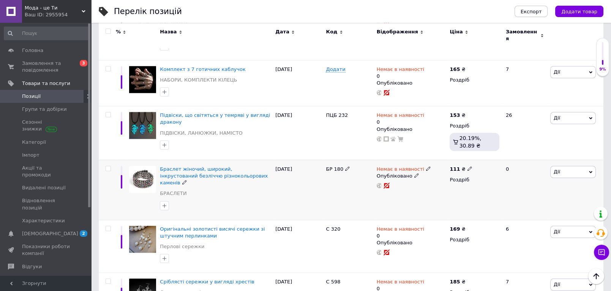
click at [333, 166] on span "БР 180" at bounding box center [334, 169] width 17 height 6
copy div "БР 180"
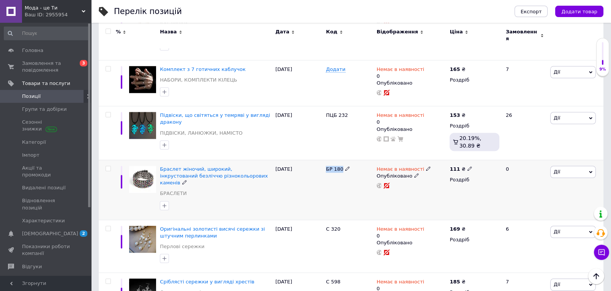
scroll to position [1734, 0]
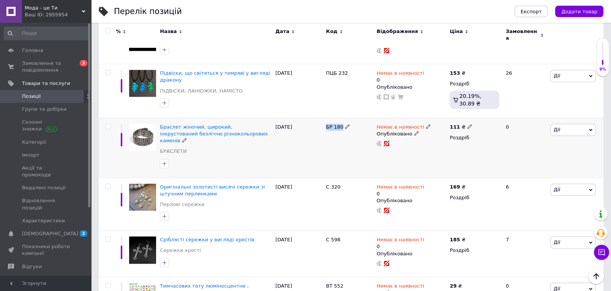
click at [562, 124] on span "Дії" at bounding box center [573, 130] width 46 height 12
click at [520, 246] on li "Видалити" at bounding box center [545, 251] width 101 height 11
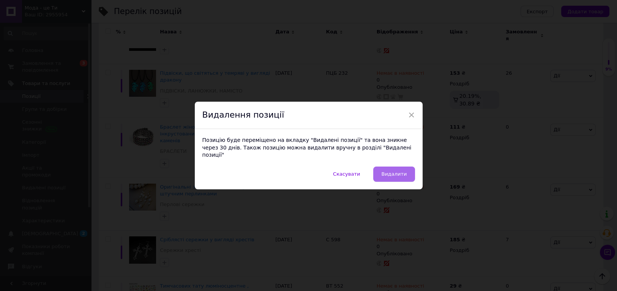
click at [395, 167] on button "Видалити" at bounding box center [393, 174] width 41 height 15
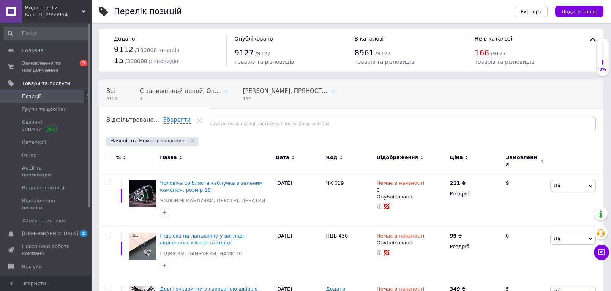
scroll to position [0, 0]
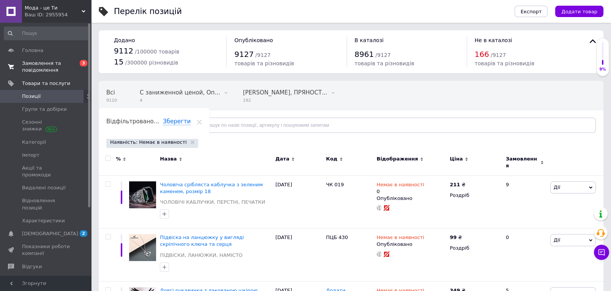
click at [54, 71] on span "Замовлення та повідомлення" at bounding box center [46, 67] width 48 height 14
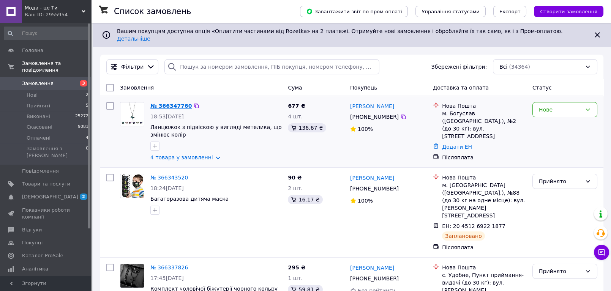
click at [169, 103] on link "№ 366347760" at bounding box center [170, 106] width 41 height 6
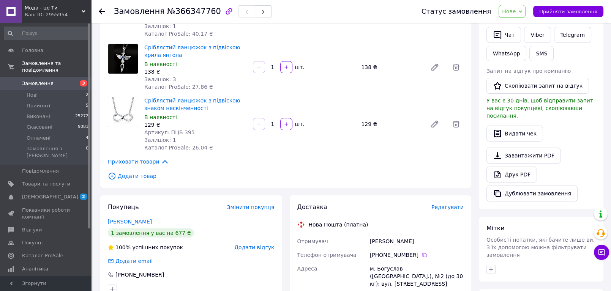
scroll to position [169, 0]
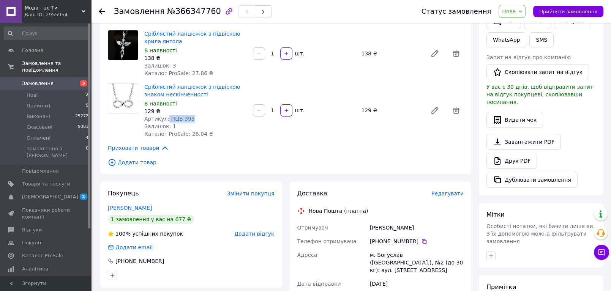
drag, startPoint x: 191, startPoint y: 120, endPoint x: 165, endPoint y: 117, distance: 26.3
click at [165, 117] on div "Артикул: ПЦБ 395" at bounding box center [195, 119] width 102 height 8
copy span "ПЦБ 395"
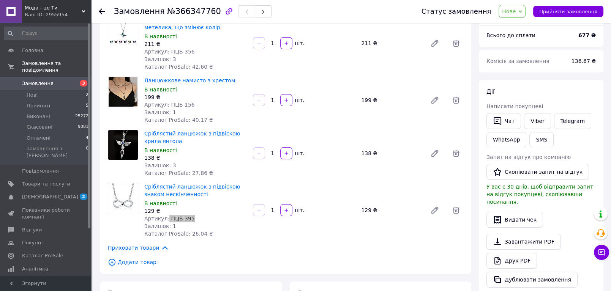
scroll to position [42, 0]
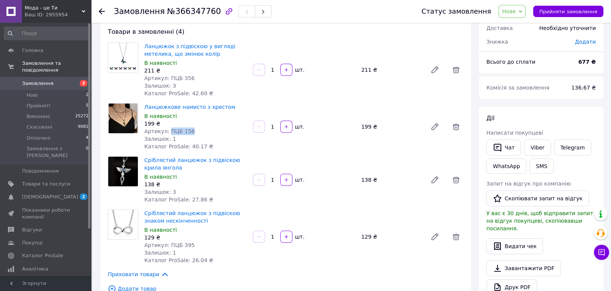
drag, startPoint x: 190, startPoint y: 131, endPoint x: 166, endPoint y: 129, distance: 24.0
click at [166, 129] on div "Артикул: ПЦБ 156" at bounding box center [195, 132] width 102 height 8
copy span "ПЦБ 156"
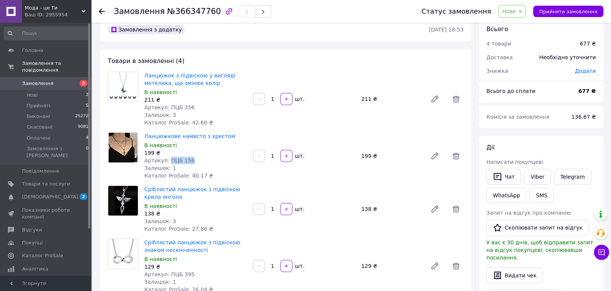
scroll to position [0, 0]
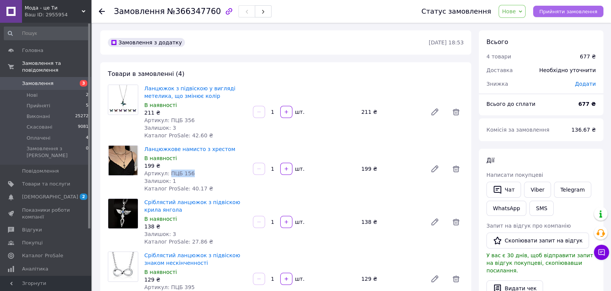
click at [556, 11] on span "Прийняти замовлення" at bounding box center [568, 12] width 58 height 6
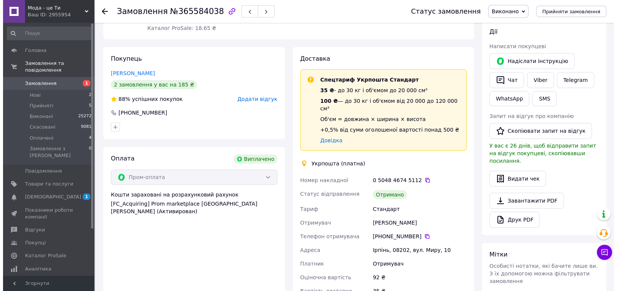
scroll to position [126, 0]
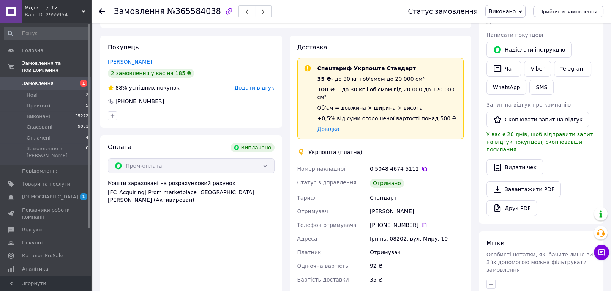
click at [266, 85] on span "Додати відгук" at bounding box center [254, 88] width 40 height 6
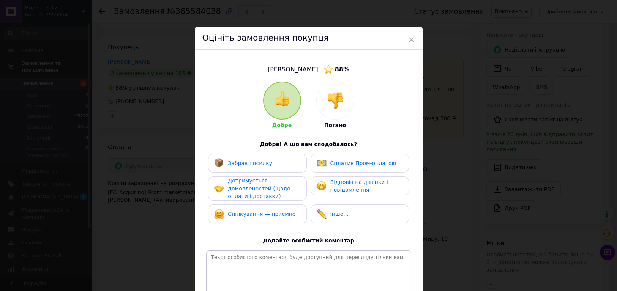
click at [241, 164] on span "Забрав посилку" at bounding box center [250, 163] width 44 height 6
click at [337, 165] on span "Сплатив Пром-оплатою" at bounding box center [363, 163] width 66 height 6
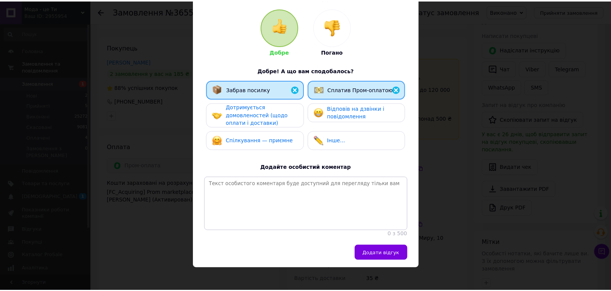
scroll to position [85, 0]
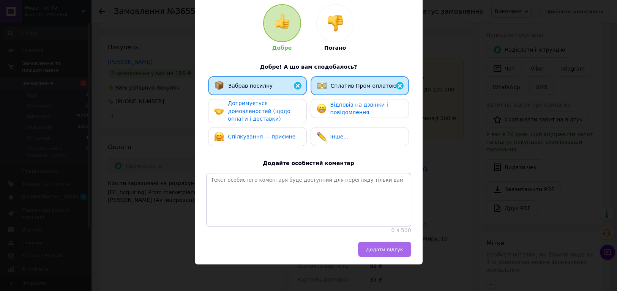
click at [392, 252] on span "Додати відгук" at bounding box center [384, 250] width 37 height 6
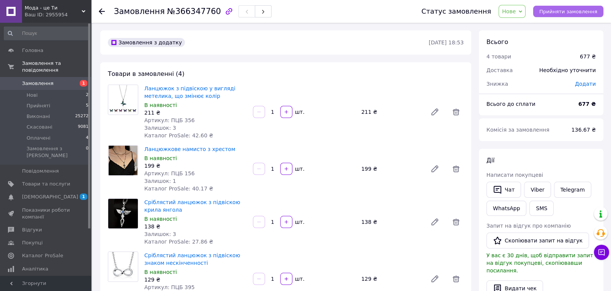
click at [556, 13] on span "Прийняти замовлення" at bounding box center [568, 12] width 58 height 6
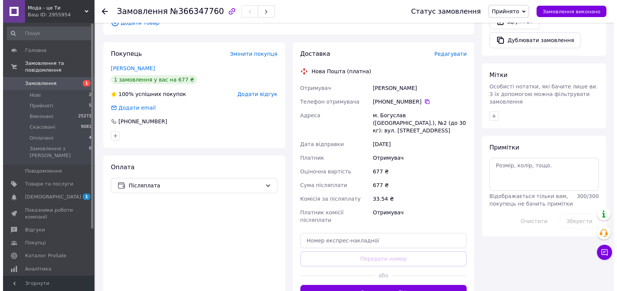
scroll to position [295, 0]
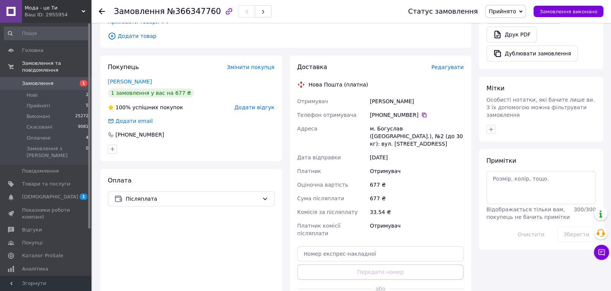
click at [455, 67] on span "Редагувати" at bounding box center [447, 67] width 32 height 6
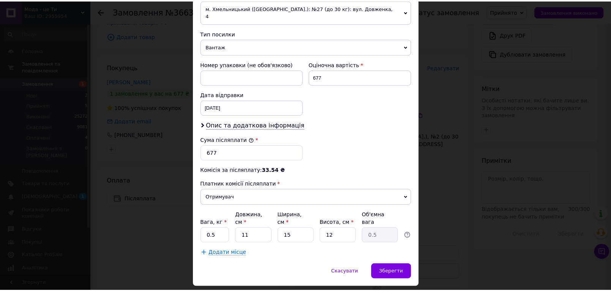
scroll to position [287, 0]
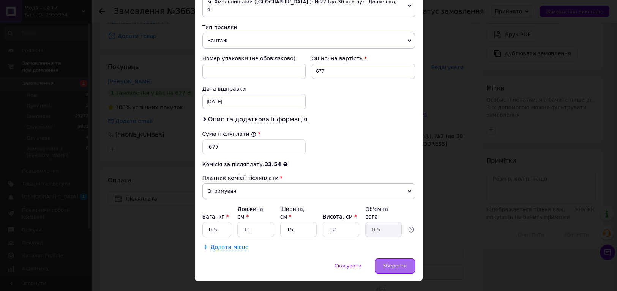
click at [394, 263] on span "Зберегти" at bounding box center [395, 266] width 24 height 6
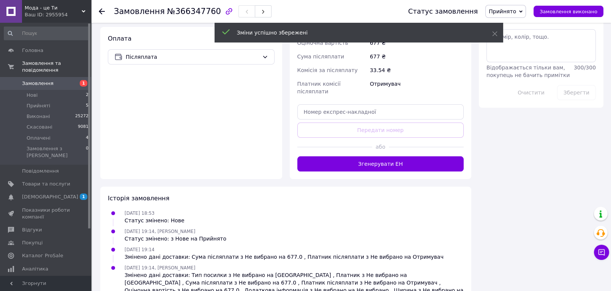
scroll to position [447, 0]
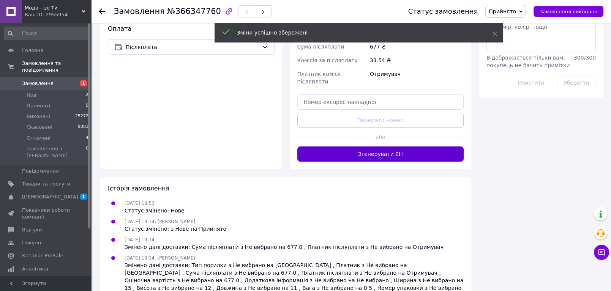
click at [395, 147] on button "Згенерувати ЕН" at bounding box center [380, 154] width 167 height 15
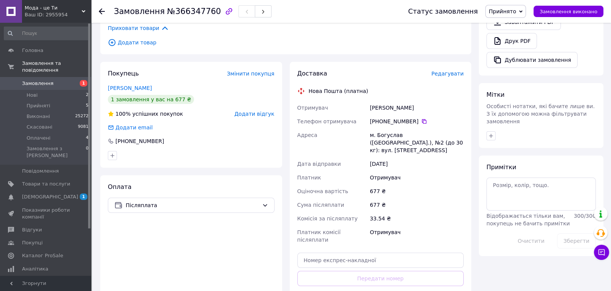
scroll to position [278, 0]
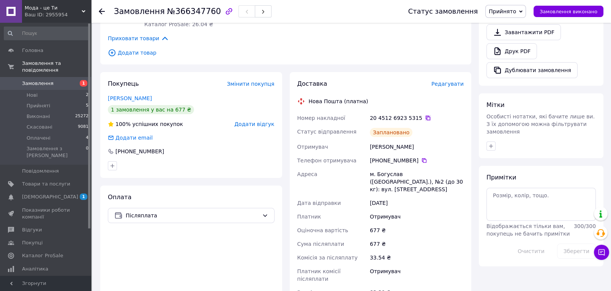
click at [425, 117] on icon at bounding box center [428, 118] width 6 height 6
click at [47, 101] on li "Прийняті 5" at bounding box center [46, 106] width 93 height 11
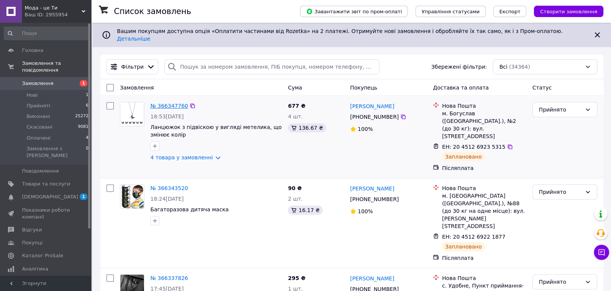
click at [165, 103] on link "№ 366347760" at bounding box center [169, 106] width 38 height 6
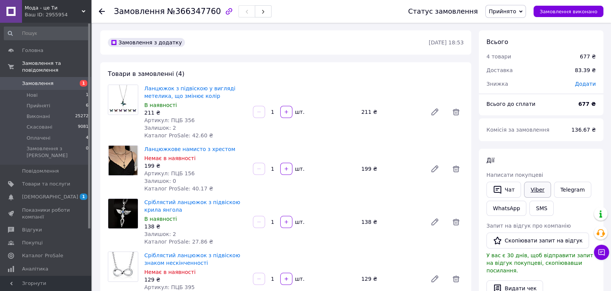
click at [536, 188] on link "Viber" at bounding box center [537, 190] width 27 height 16
click at [533, 188] on link "Viber" at bounding box center [537, 190] width 27 height 16
click at [44, 90] on li "Нові 1" at bounding box center [46, 95] width 93 height 11
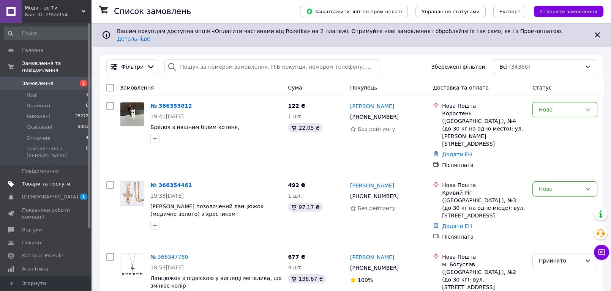
click at [31, 181] on span "Товари та послуги" at bounding box center [46, 184] width 48 height 7
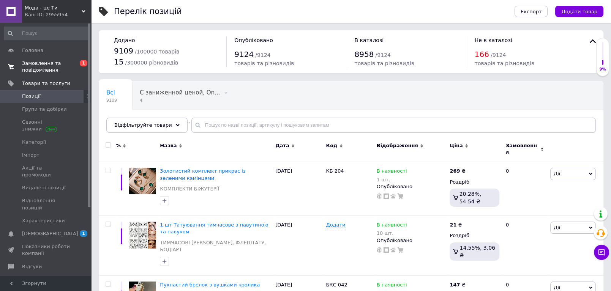
click at [48, 70] on span "Замовлення та повідомлення" at bounding box center [46, 67] width 48 height 14
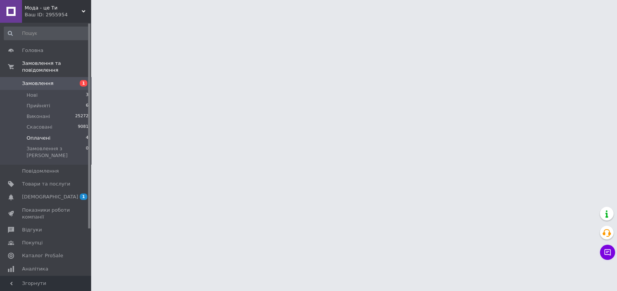
click at [39, 135] on span "Оплачені" at bounding box center [39, 138] width 24 height 7
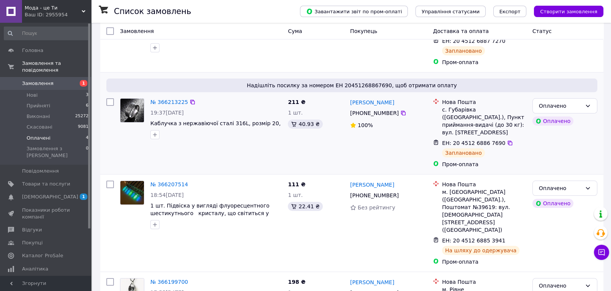
scroll to position [161, 0]
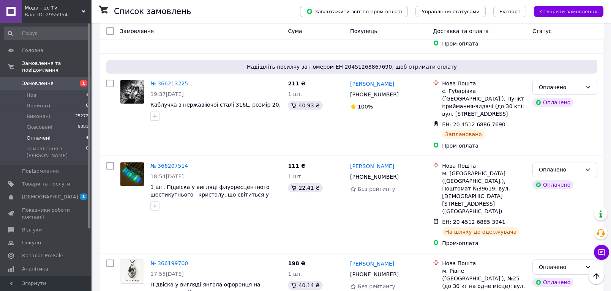
click at [37, 135] on span "Оплачені" at bounding box center [39, 138] width 24 height 7
click at [168, 260] on link "№ 366199700" at bounding box center [169, 263] width 38 height 6
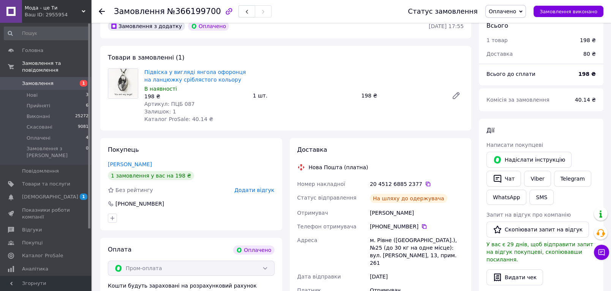
scroll to position [35, 0]
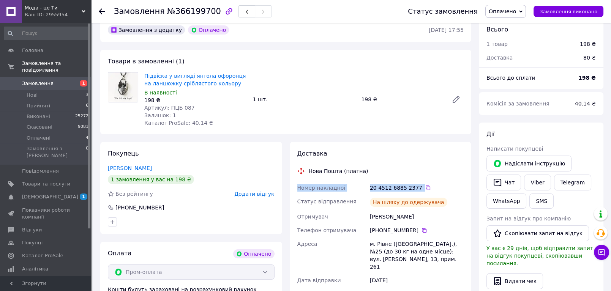
drag, startPoint x: 431, startPoint y: 186, endPoint x: 295, endPoint y: 192, distance: 136.0
click at [296, 192] on div "Номер накладної 20 4512 6885 2377   Статус відправлення На шляху до одержувача …" at bounding box center [381, 254] width 170 height 147
copy div "Номер накладної 20 4512 6885 2377"
click at [552, 10] on span "Замовлення виконано" at bounding box center [568, 12] width 58 height 6
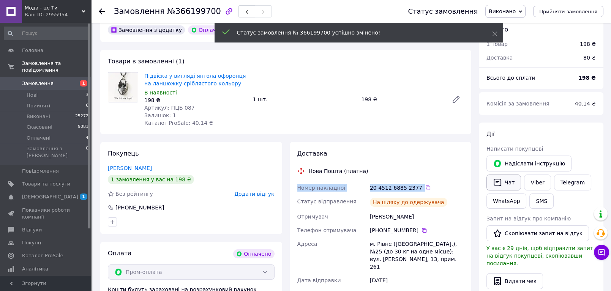
click at [508, 182] on button "Чат" at bounding box center [503, 183] width 35 height 16
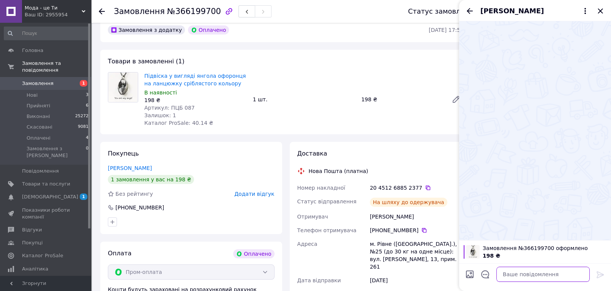
paste textarea "Номер накладної 20 4512 6885 2377"
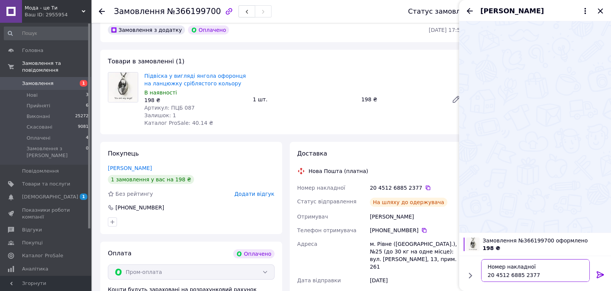
type textarea "Номер накладної 20 4512 6885 2377"
click at [600, 275] on icon at bounding box center [599, 274] width 7 height 7
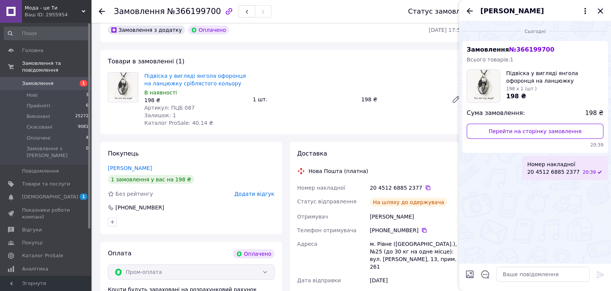
click at [601, 13] on icon "Закрити" at bounding box center [599, 10] width 5 height 5
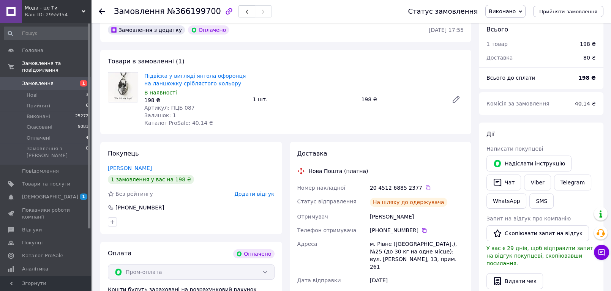
click at [103, 11] on use at bounding box center [102, 11] width 6 height 6
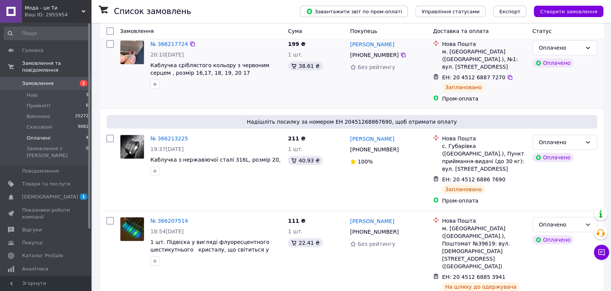
scroll to position [161, 0]
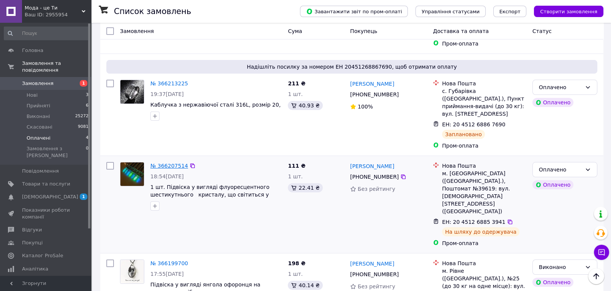
click at [169, 163] on link "№ 366207514" at bounding box center [169, 166] width 38 height 6
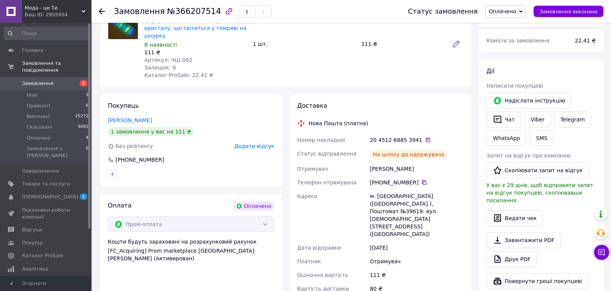
scroll to position [77, 0]
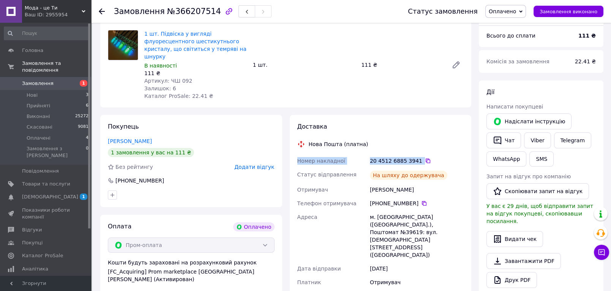
drag, startPoint x: 430, startPoint y: 150, endPoint x: 294, endPoint y: 154, distance: 136.0
click at [294, 154] on div "Доставка Нова Пошта (платна) Номер накладної 20 4512 6885 3941   Статус відправ…" at bounding box center [381, 230] width 182 height 230
copy div "Номер накладної 20 4512 6885 3941"
click at [580, 13] on span "Замовлення виконано" at bounding box center [568, 12] width 58 height 6
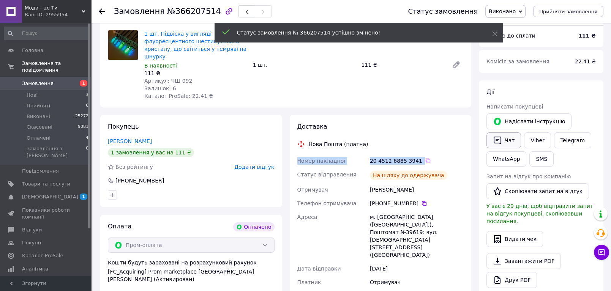
click at [499, 140] on icon "button" at bounding box center [497, 140] width 9 height 9
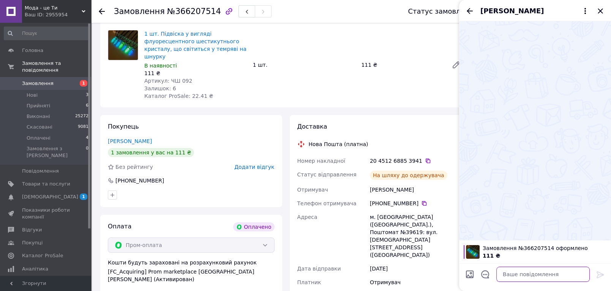
paste textarea "Номер накладної 20 4512 6885 3941"
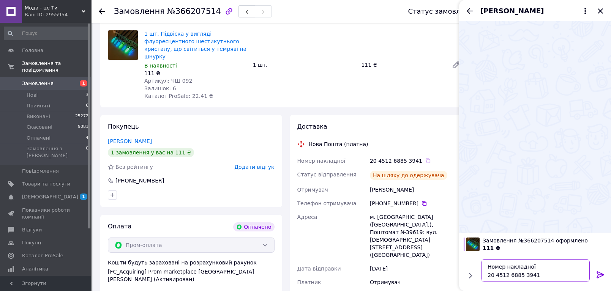
type textarea "Номер накладної 20 4512 6885 3941"
click at [598, 274] on icon at bounding box center [600, 274] width 9 height 9
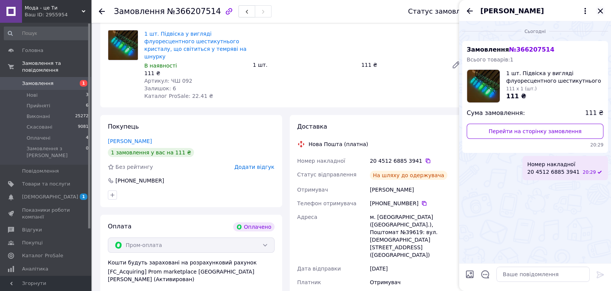
click at [598, 10] on icon "Закрити" at bounding box center [600, 10] width 9 height 9
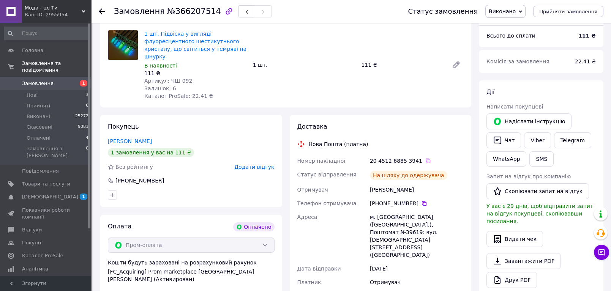
click at [102, 9] on icon at bounding box center [102, 11] width 6 height 6
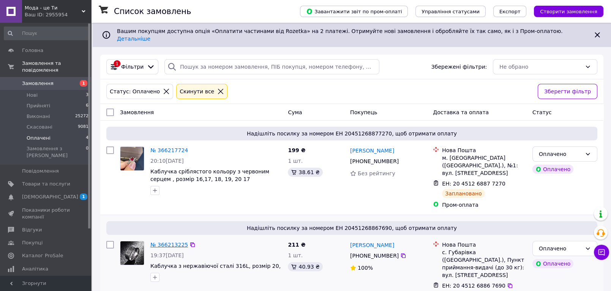
click at [169, 242] on link "№ 366213225" at bounding box center [169, 245] width 38 height 6
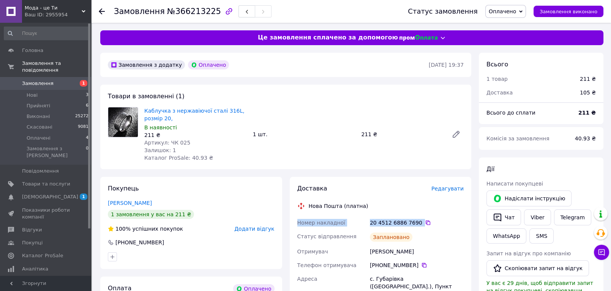
drag, startPoint x: 434, startPoint y: 222, endPoint x: 290, endPoint y: 219, distance: 143.9
click at [290, 219] on div "Доставка Редагувати Нова Пошта (платна) Номер накладної 20 4512 6886 7690   Ста…" at bounding box center [381, 284] width 182 height 215
copy div "Номер накладної 20 4512 6886 7690"
click at [558, 13] on span "Замовлення виконано" at bounding box center [568, 12] width 58 height 6
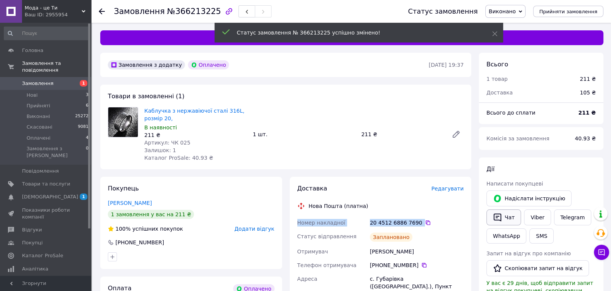
click at [504, 218] on button "Чат" at bounding box center [503, 218] width 35 height 16
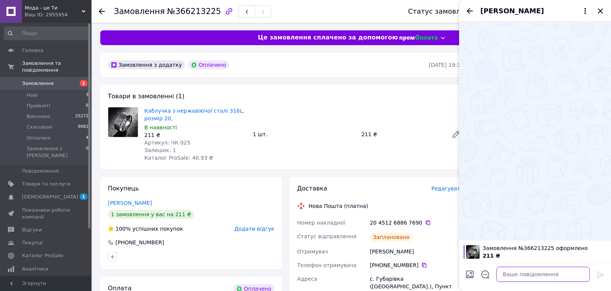
paste textarea "Номер накладної 20 4512 6886 7690"
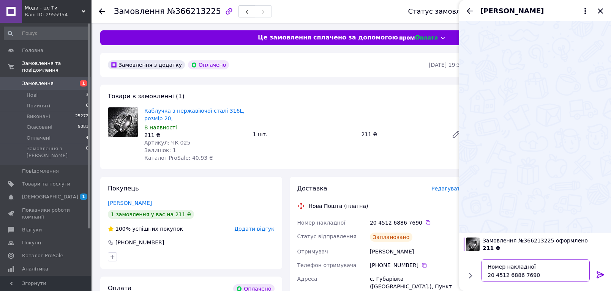
type textarea "Номер накладної 20 4512 6886 7690"
click at [599, 274] on icon at bounding box center [600, 274] width 9 height 9
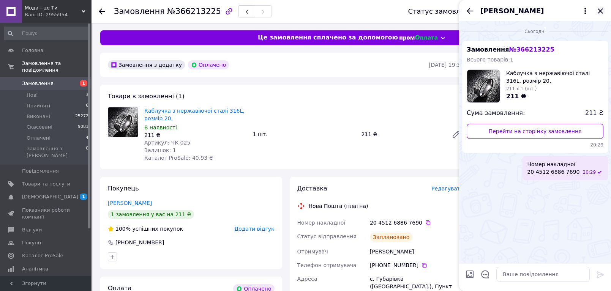
click at [599, 13] on icon "Закрити" at bounding box center [600, 10] width 9 height 9
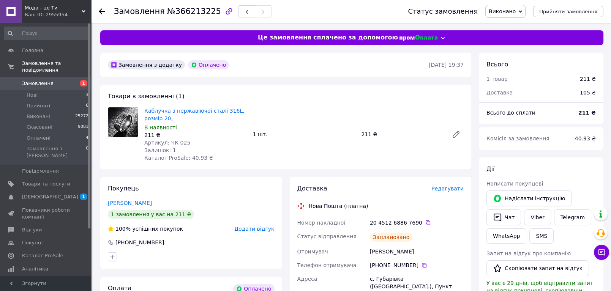
click at [103, 12] on icon at bounding box center [102, 11] width 6 height 6
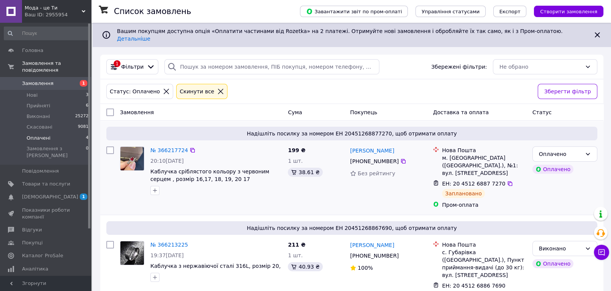
click at [170, 143] on div "№ 366217724 20:10, 11.10.2025 Каблучка сріблястого кольору з червоним серцем , …" at bounding box center [215, 170] width 137 height 55
click at [171, 147] on link "№ 366217724" at bounding box center [169, 150] width 38 height 6
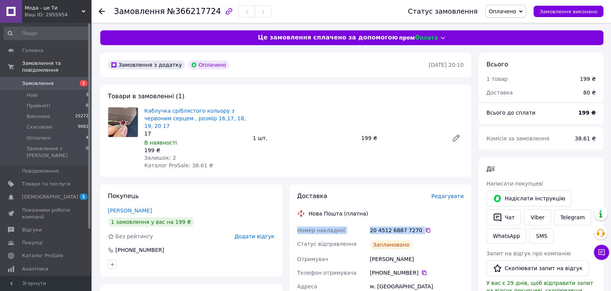
drag, startPoint x: 435, startPoint y: 225, endPoint x: 294, endPoint y: 231, distance: 141.3
click at [294, 231] on div "Доставка Редагувати Нова Пошта (платна) Номер накладної 20 4512 6887 7270   Ста…" at bounding box center [381, 288] width 182 height 208
copy div "Номер накладної 20 4512 6887 7270"
click at [571, 13] on span "Замовлення виконано" at bounding box center [568, 12] width 58 height 6
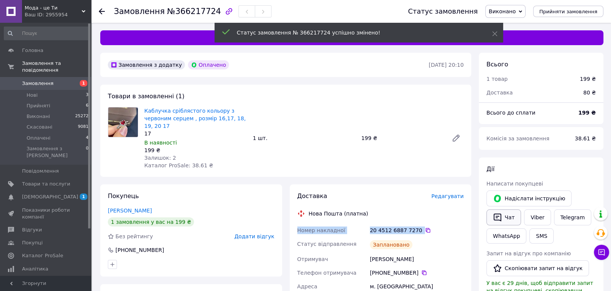
click at [507, 216] on button "Чат" at bounding box center [503, 218] width 35 height 16
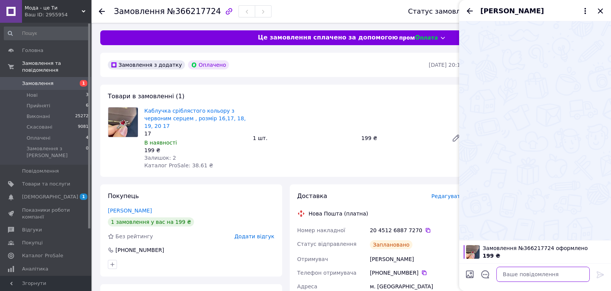
paste textarea "Номер накладної 20 4512 6887 7270"
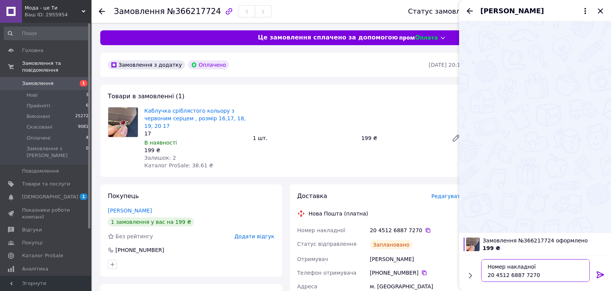
type textarea "Номер накладної 20 4512 6887 7270"
click at [600, 274] on icon at bounding box center [599, 274] width 7 height 7
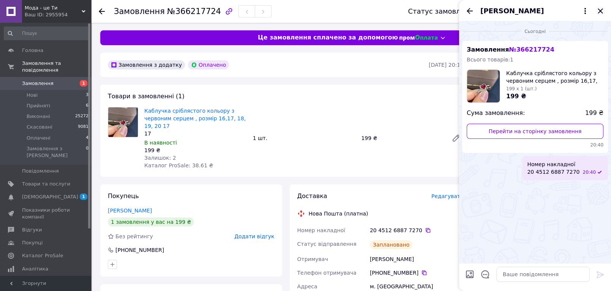
click at [598, 12] on icon "Закрити" at bounding box center [600, 10] width 9 height 9
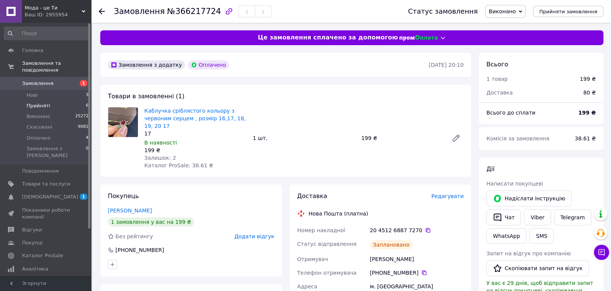
click at [46, 102] on span "Прийняті" at bounding box center [39, 105] width 24 height 7
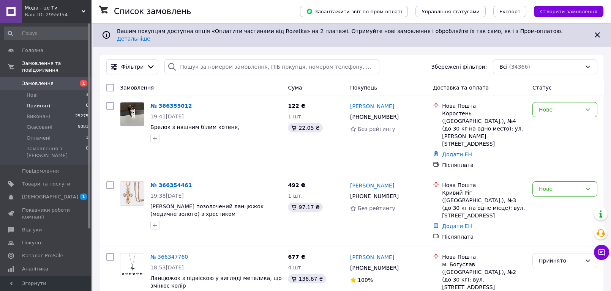
click at [46, 102] on span "Прийняті" at bounding box center [39, 105] width 24 height 7
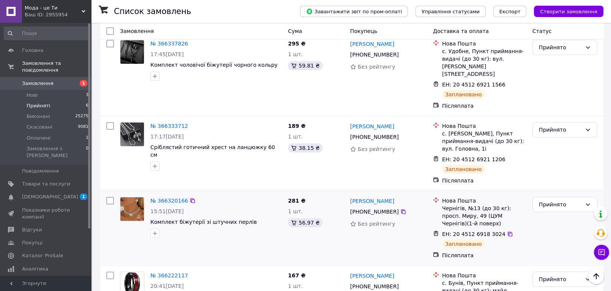
scroll to position [261, 0]
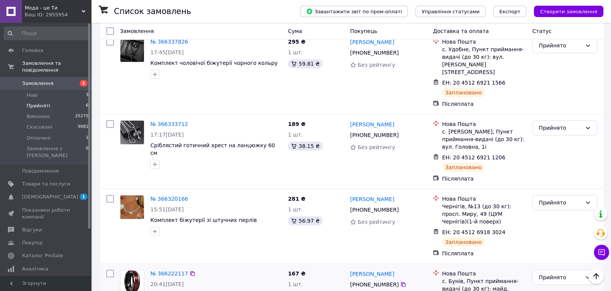
click at [167, 267] on div "№ 366222117 20:41, 11.10.2025 Чорна металева чоловіча каблучка з червоним фоном…" at bounding box center [215, 294] width 137 height 55
click at [169, 271] on link "№ 366222117" at bounding box center [169, 274] width 38 height 6
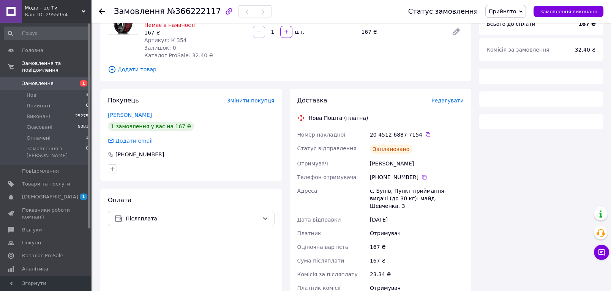
scroll to position [64, 0]
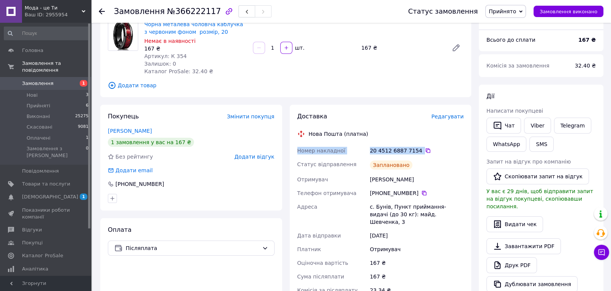
drag, startPoint x: 431, startPoint y: 147, endPoint x: 294, endPoint y: 154, distance: 136.9
click at [294, 154] on div "Доставка Редагувати Нова Пошта (платна) Номер накладної 20 4512 6887 7154   Ста…" at bounding box center [381, 233] width 182 height 256
copy div "Номер накладної 20 4512 6887 7154"
click at [558, 9] on span "Замовлення виконано" at bounding box center [568, 12] width 58 height 6
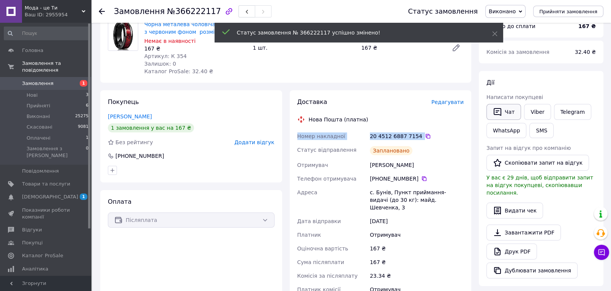
click at [510, 107] on button "Чат" at bounding box center [503, 112] width 35 height 16
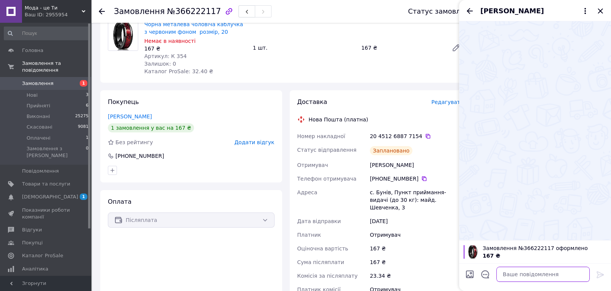
paste textarea "Номер накладної 20 4512 6887 7154"
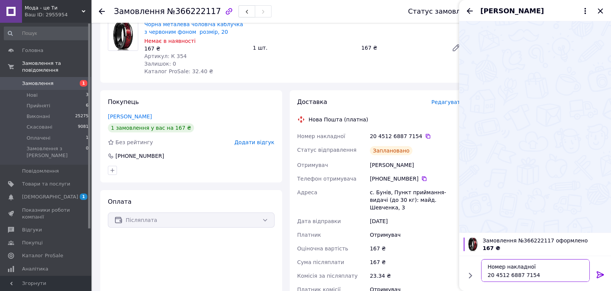
type textarea "Номер накладної 20 4512 6887 7154"
click at [596, 274] on icon at bounding box center [600, 274] width 9 height 9
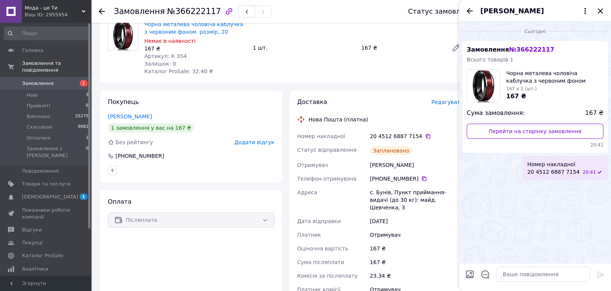
click at [599, 10] on icon "Закрити" at bounding box center [599, 10] width 5 height 5
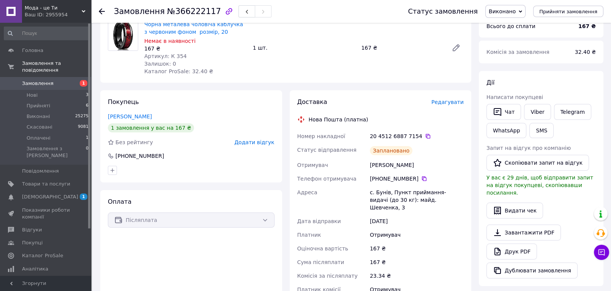
click at [102, 11] on use at bounding box center [102, 11] width 6 height 6
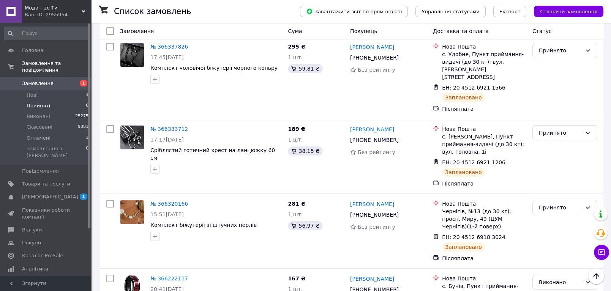
scroll to position [261, 0]
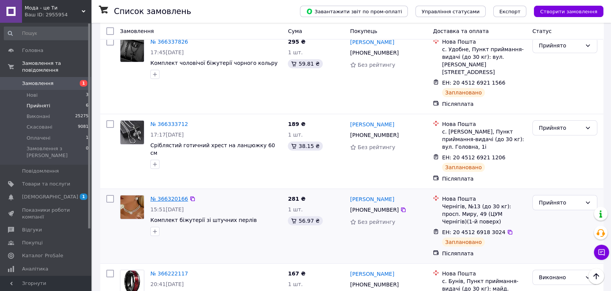
click at [162, 196] on link "№ 366320166" at bounding box center [169, 199] width 38 height 6
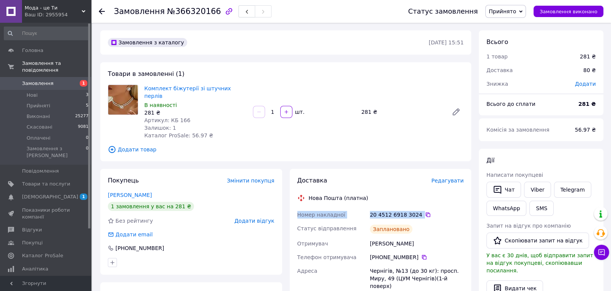
drag, startPoint x: 429, startPoint y: 207, endPoint x: 293, endPoint y: 205, distance: 136.3
copy div "Номер накладної 20 4512 6918 3024"
click at [571, 7] on button "Замовлення виконано" at bounding box center [568, 11] width 70 height 11
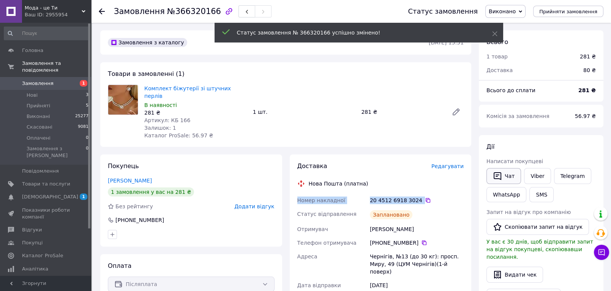
click at [502, 177] on button "Чат" at bounding box center [503, 176] width 35 height 16
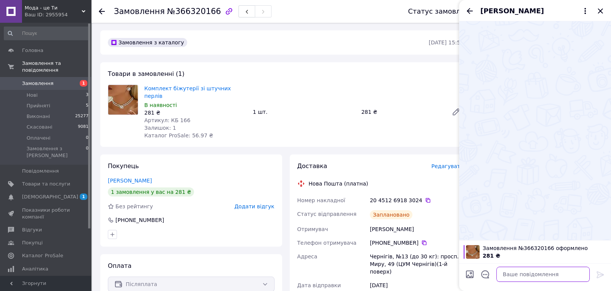
paste textarea "Номер накладної 20 4512 6918 3024"
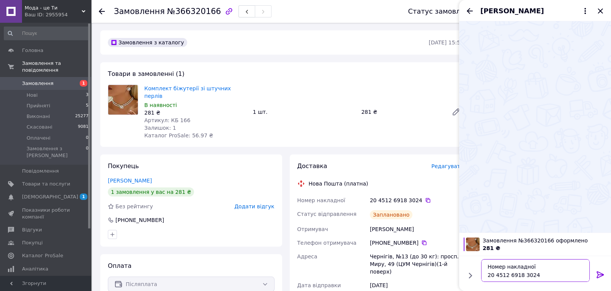
type textarea "Номер накладної 20 4512 6918 3024"
click at [600, 274] on icon at bounding box center [599, 274] width 7 height 7
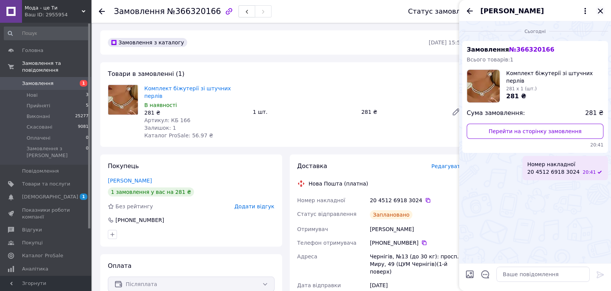
click at [599, 10] on icon "Закрити" at bounding box center [599, 10] width 5 height 5
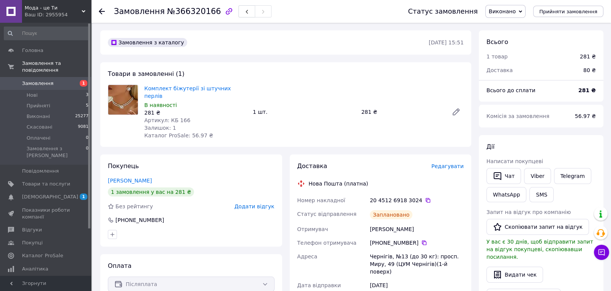
click at [101, 11] on use at bounding box center [102, 11] width 6 height 6
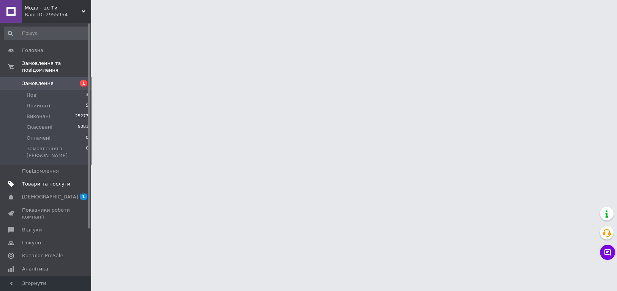
click at [36, 181] on span "Товари та послуги" at bounding box center [46, 184] width 48 height 7
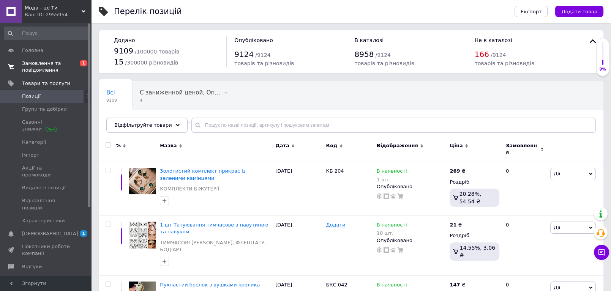
click at [44, 73] on span "Замовлення та повідомлення" at bounding box center [46, 67] width 48 height 14
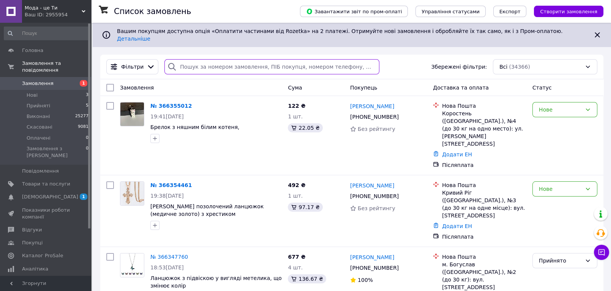
click at [178, 59] on input "search" at bounding box center [271, 66] width 215 height 15
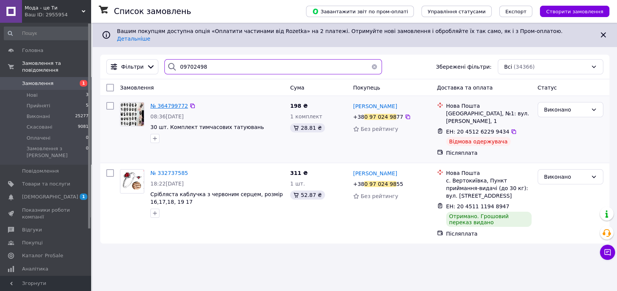
type input "09702498"
click at [161, 103] on span "№ 364799772" at bounding box center [169, 106] width 38 height 6
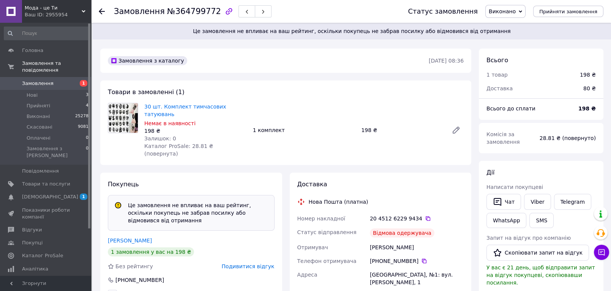
scroll to position [11, 0]
click at [254, 263] on span "Подивитися відгук" at bounding box center [248, 266] width 53 height 6
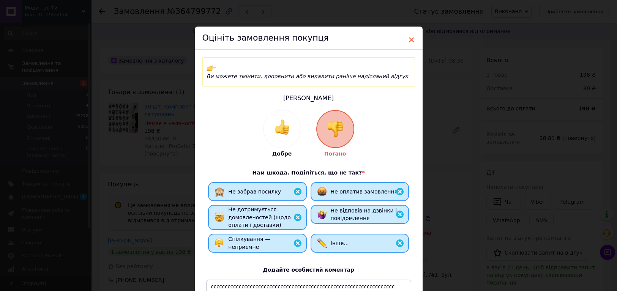
click at [411, 40] on span "×" at bounding box center [411, 39] width 7 height 13
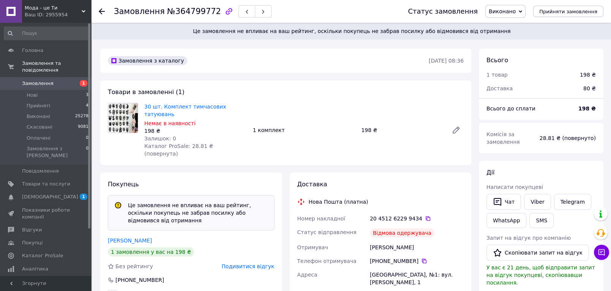
click at [512, 13] on span "Виконано" at bounding box center [502, 11] width 27 height 6
click at [507, 39] on li "Скасовано" at bounding box center [505, 37] width 39 height 11
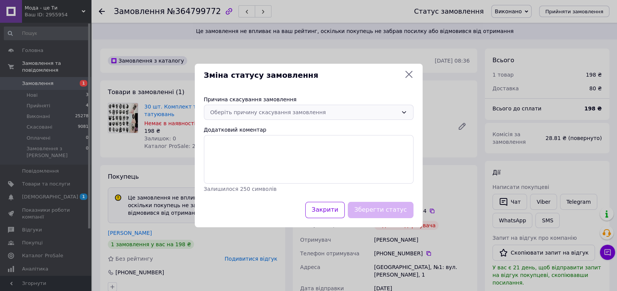
click at [243, 112] on div "Оберіть причину скасування замовлення" at bounding box center [304, 112] width 188 height 8
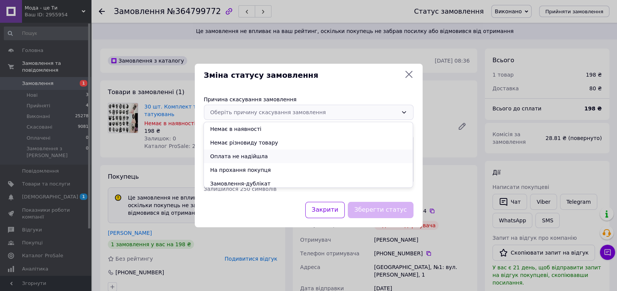
click at [228, 156] on li "Оплата не надійшла" at bounding box center [308, 157] width 209 height 14
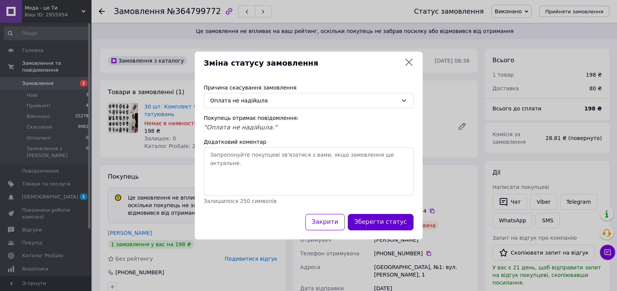
click at [383, 221] on button "Зберегти статус" at bounding box center [381, 222] width 66 height 16
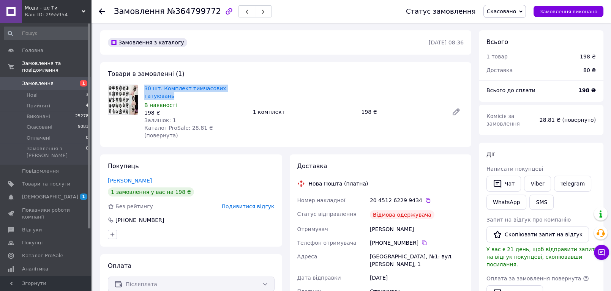
drag, startPoint x: 258, startPoint y: 88, endPoint x: 143, endPoint y: 84, distance: 115.1
click at [143, 84] on div "30 шт. Комплект тимчасових татуювань В наявності 198 ₴ Залишок: 1 Каталог ProSa…" at bounding box center [303, 112] width 325 height 58
copy link "30 шт. Комплект тимчасових татуювань"
click at [54, 181] on span "Товари та послуги" at bounding box center [46, 184] width 48 height 7
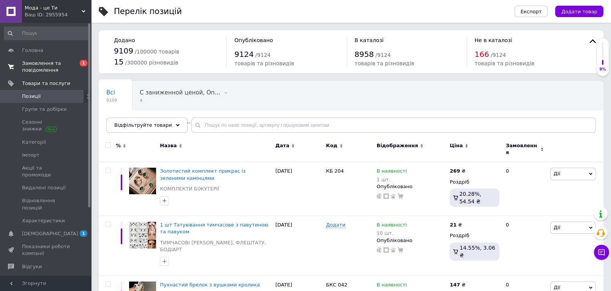
click at [39, 68] on span "Замовлення та повідомлення" at bounding box center [46, 67] width 48 height 14
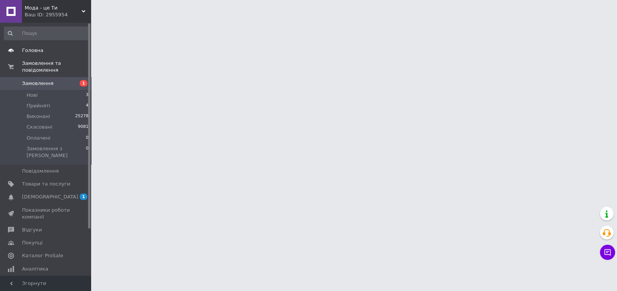
click at [33, 51] on span "Головна" at bounding box center [32, 50] width 21 height 7
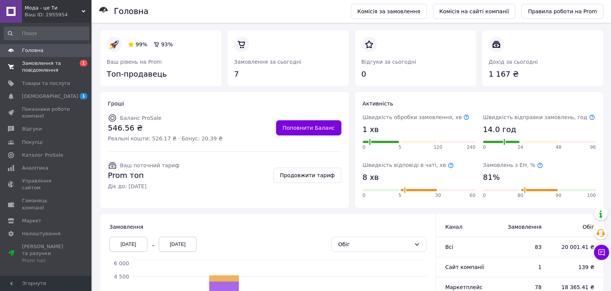
click at [45, 66] on span "Замовлення та повідомлення" at bounding box center [46, 67] width 48 height 14
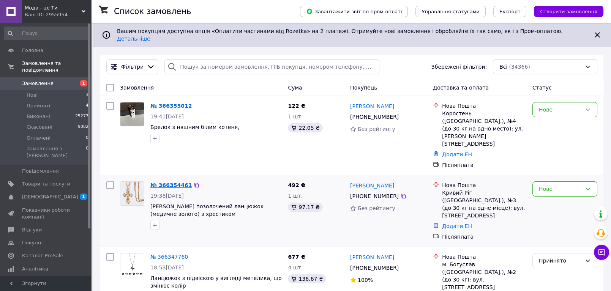
click at [166, 182] on link "№ 366354461" at bounding box center [170, 185] width 41 height 6
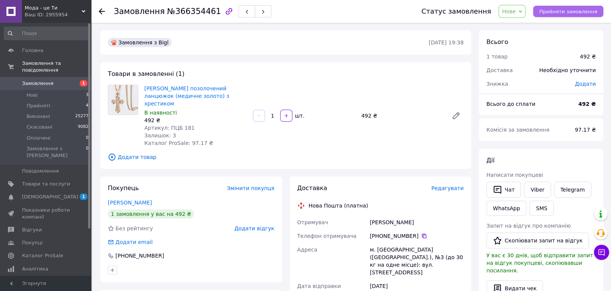
click at [560, 14] on span "Прийняти замовлення" at bounding box center [568, 12] width 58 height 6
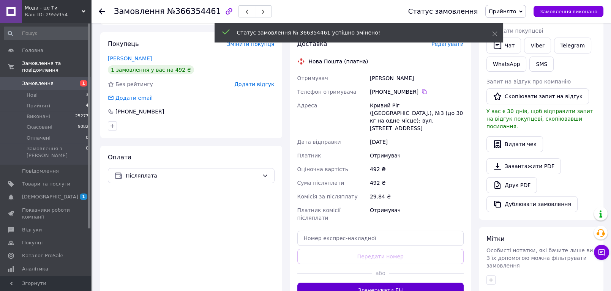
scroll to position [169, 0]
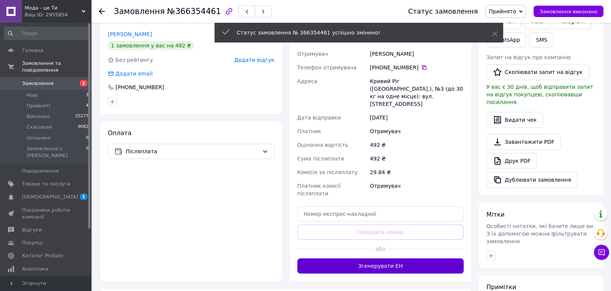
click at [382, 259] on button "Згенерувати ЕН" at bounding box center [380, 266] width 167 height 15
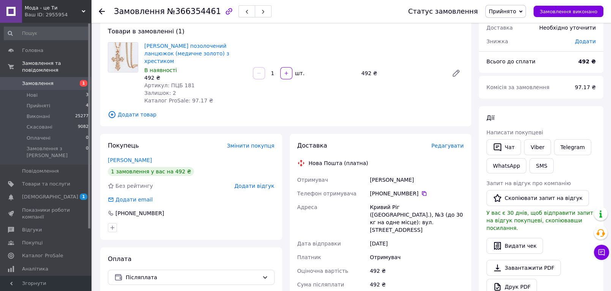
scroll to position [42, 0]
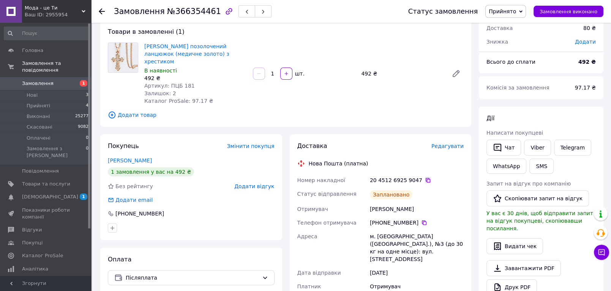
click at [425, 177] on icon at bounding box center [428, 180] width 6 height 6
click at [46, 92] on li "Нові 3" at bounding box center [46, 95] width 93 height 11
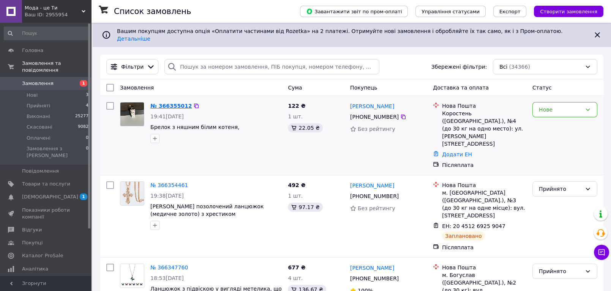
click at [166, 103] on link "№ 366355012" at bounding box center [170, 106] width 41 height 6
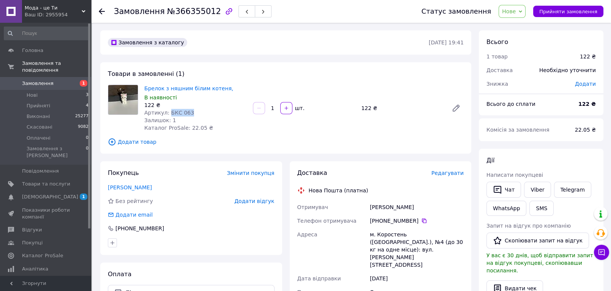
drag, startPoint x: 186, startPoint y: 113, endPoint x: 167, endPoint y: 113, distance: 19.0
click at [167, 113] on span "Артикул: БКС 063" at bounding box center [169, 113] width 50 height 6
click at [215, 121] on div "Залишок: 1" at bounding box center [195, 121] width 102 height 8
drag, startPoint x: 228, startPoint y: 89, endPoint x: 145, endPoint y: 89, distance: 82.8
click at [145, 89] on span "Брелок з няшним білим котеня," at bounding box center [195, 89] width 102 height 8
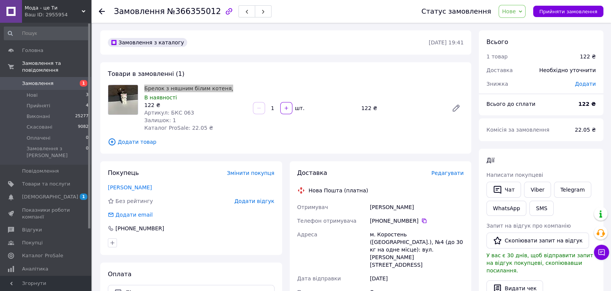
copy link "Брелок з няшним білим котеня,"
click at [570, 14] on span "Прийняти замовлення" at bounding box center [568, 12] width 58 height 6
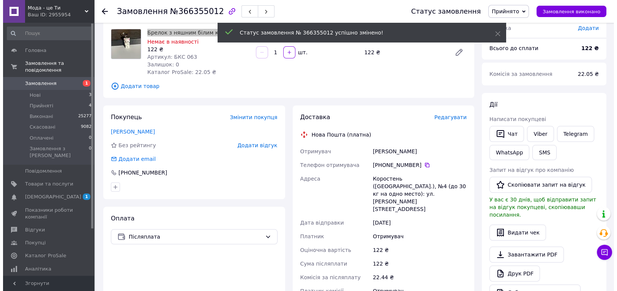
scroll to position [84, 0]
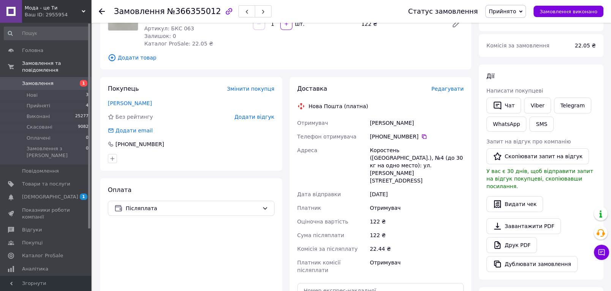
click at [448, 88] on span "Редагувати" at bounding box center [447, 89] width 32 height 6
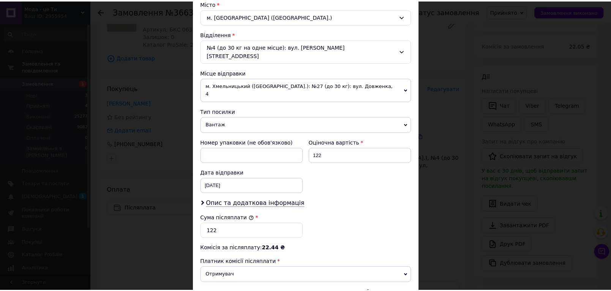
scroll to position [287, 0]
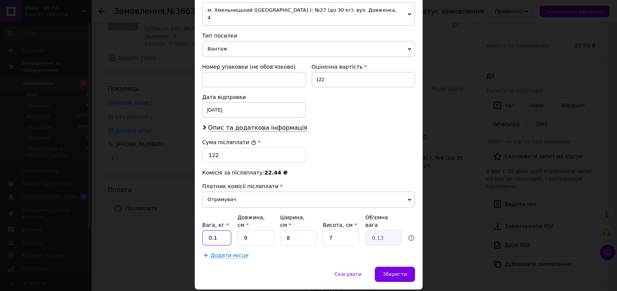
click at [214, 230] on input "0.1" at bounding box center [216, 237] width 29 height 15
type input "0.5"
click at [385, 267] on div "Зберегти" at bounding box center [395, 274] width 40 height 15
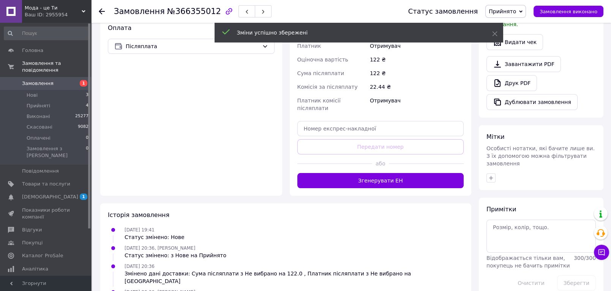
scroll to position [253, 0]
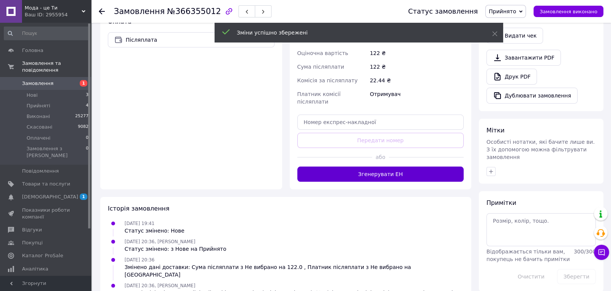
click at [382, 167] on button "Згенерувати ЕН" at bounding box center [380, 174] width 167 height 15
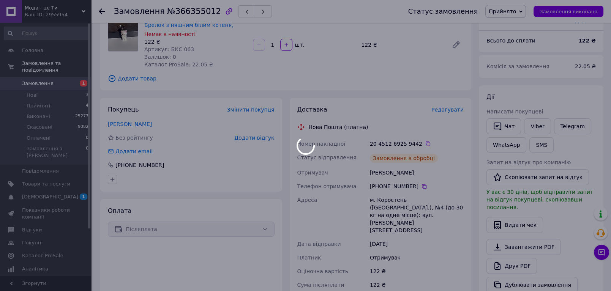
scroll to position [42, 0]
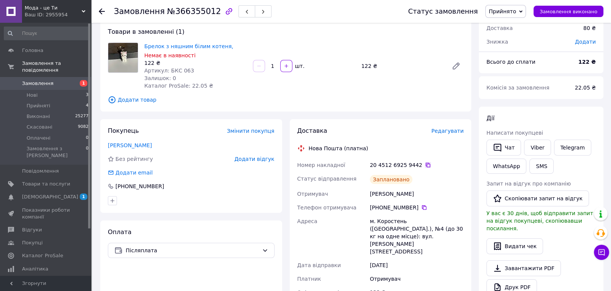
click at [426, 164] on icon at bounding box center [428, 165] width 5 height 5
click at [59, 80] on span "Замовлення" at bounding box center [46, 83] width 48 height 7
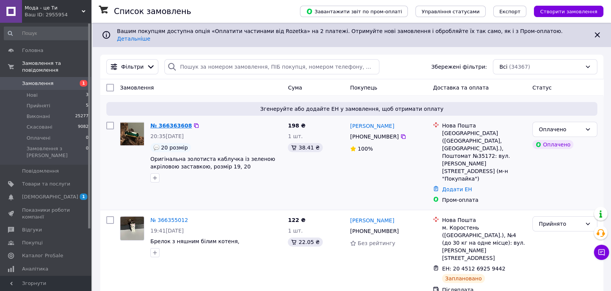
click at [168, 123] on link "№ 366363608" at bounding box center [170, 126] width 41 height 6
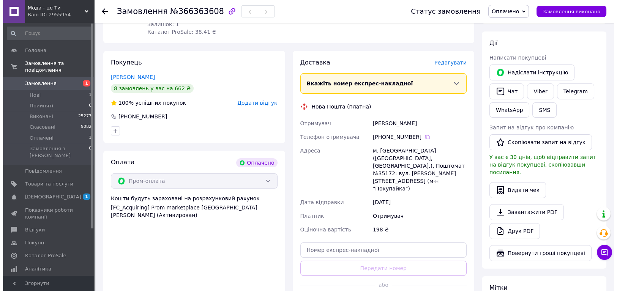
scroll to position [126, 0]
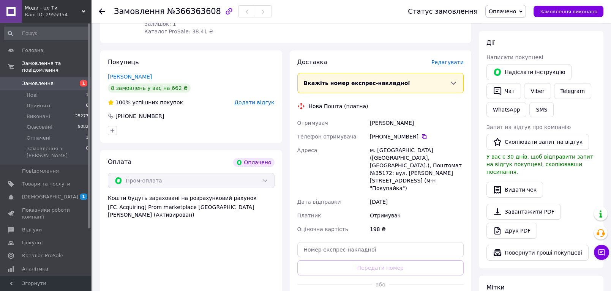
click at [454, 63] on span "Редагувати" at bounding box center [447, 62] width 32 height 6
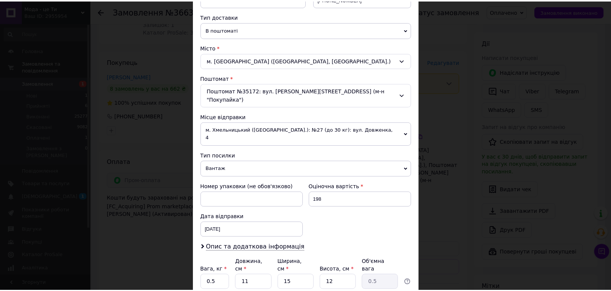
scroll to position [211, 0]
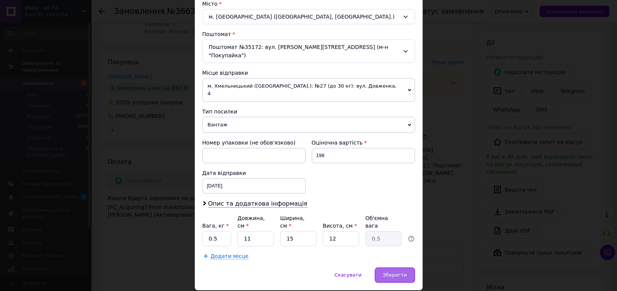
click at [398, 268] on div "Зберегти" at bounding box center [395, 275] width 40 height 15
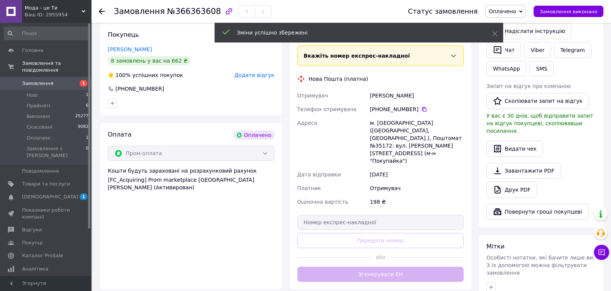
scroll to position [169, 0]
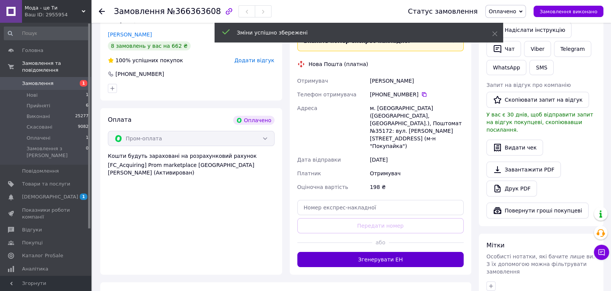
click at [379, 252] on button "Згенерувати ЕН" at bounding box center [380, 259] width 167 height 15
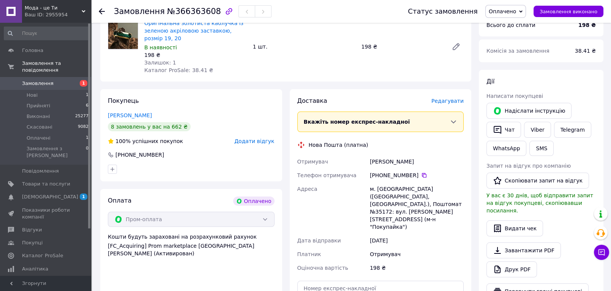
scroll to position [84, 0]
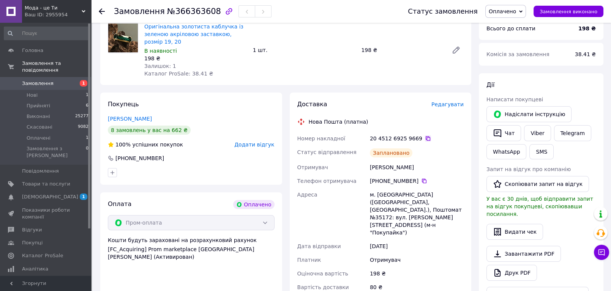
click at [425, 138] on icon at bounding box center [428, 139] width 6 height 6
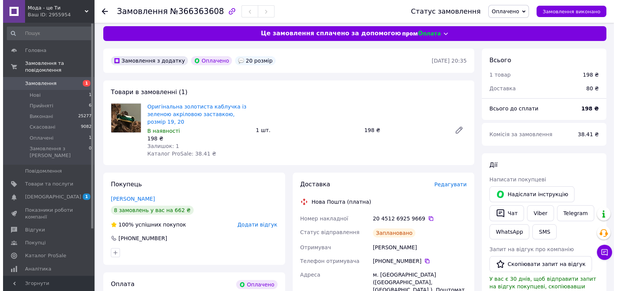
scroll to position [0, 0]
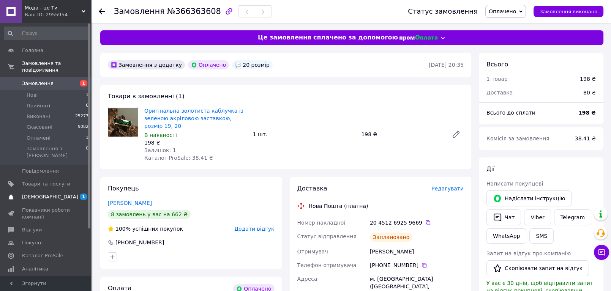
click at [36, 194] on span "[DEMOGRAPHIC_DATA]" at bounding box center [50, 197] width 56 height 7
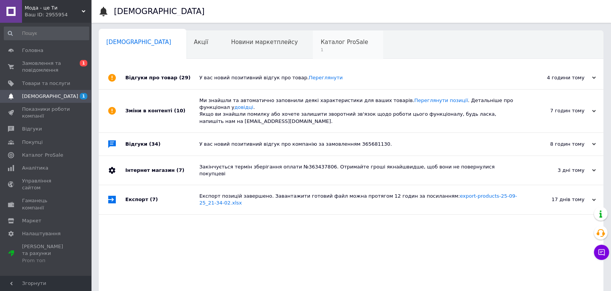
click at [313, 54] on div "Каталог ProSale 1" at bounding box center [348, 45] width 70 height 29
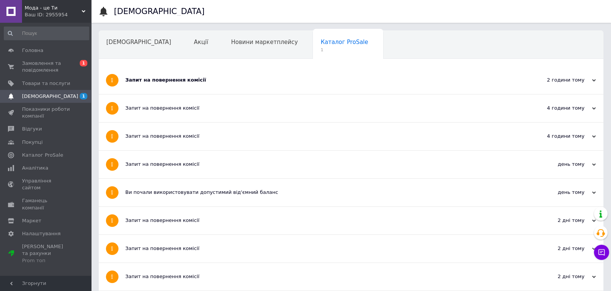
click at [205, 83] on div "Запит на повернення комісії" at bounding box center [322, 80] width 394 height 7
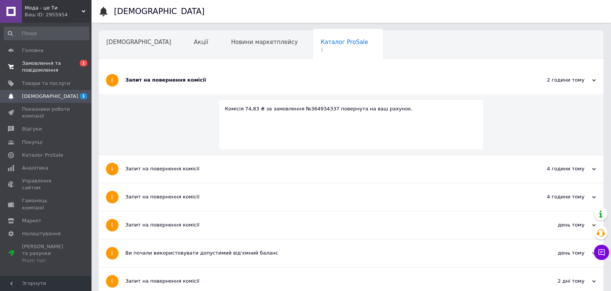
click at [35, 73] on span "Замовлення та повідомлення" at bounding box center [46, 67] width 48 height 14
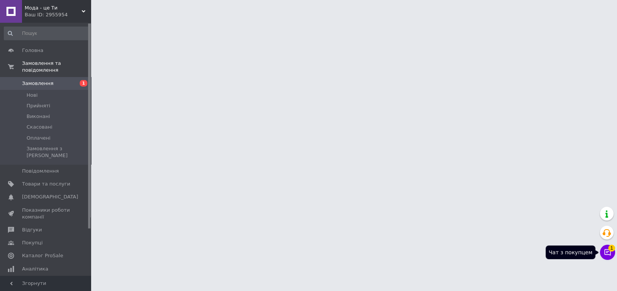
click at [606, 253] on icon at bounding box center [607, 252] width 6 height 6
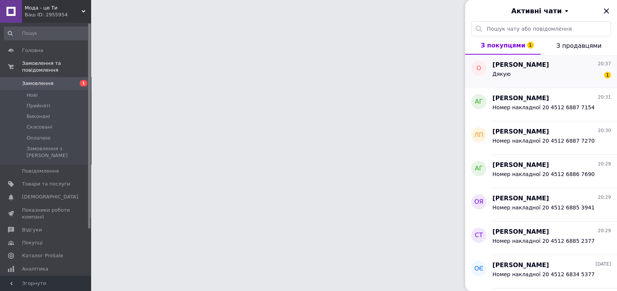
click at [525, 77] on div "Дякую 1" at bounding box center [551, 75] width 118 height 12
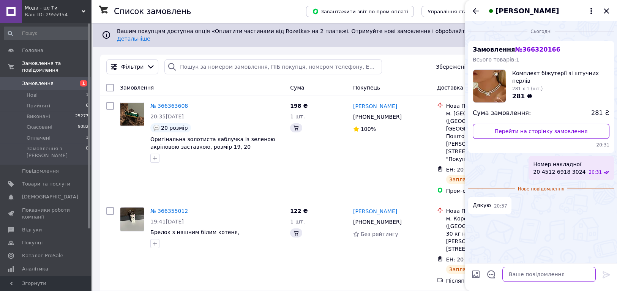
click at [524, 272] on textarea at bounding box center [548, 274] width 93 height 15
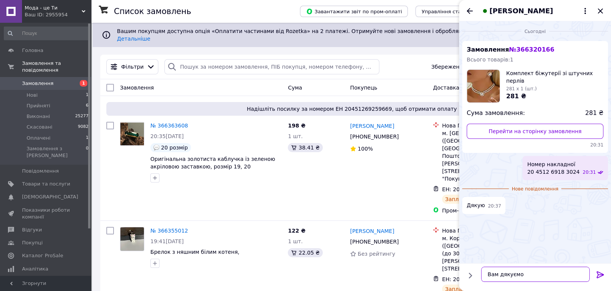
type textarea "Вам дякуємо)"
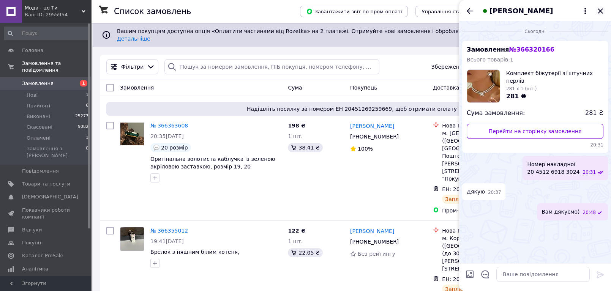
click at [599, 11] on icon "Закрити" at bounding box center [600, 10] width 9 height 9
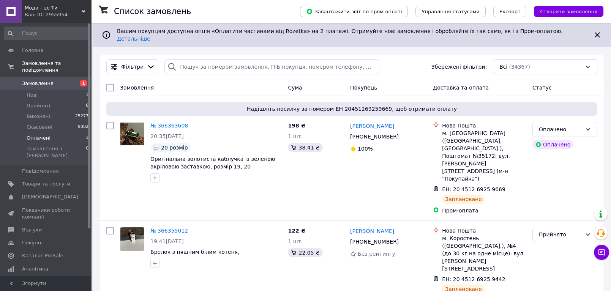
click at [49, 133] on li "Оплачені 1" at bounding box center [46, 138] width 93 height 11
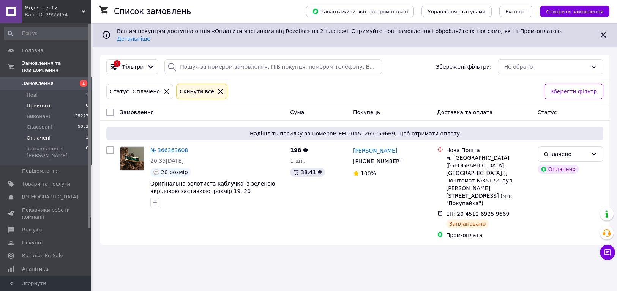
click at [46, 102] on span "Прийняті" at bounding box center [39, 105] width 24 height 7
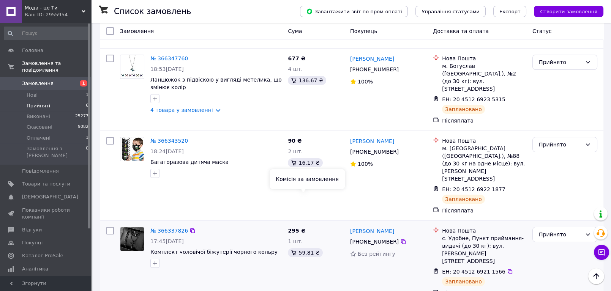
scroll to position [268, 0]
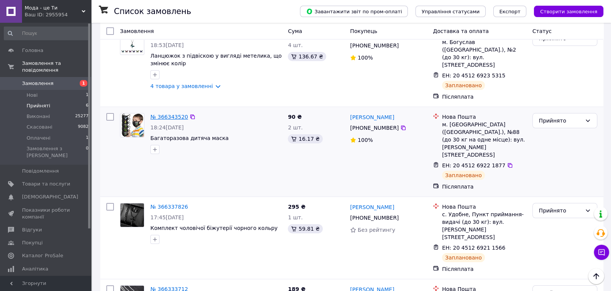
click at [167, 114] on link "№ 366343520" at bounding box center [169, 117] width 38 height 6
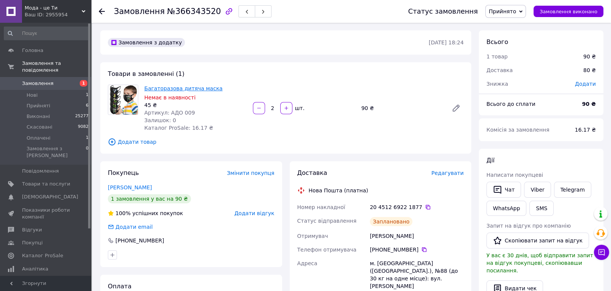
click at [185, 89] on link "Багаторазова дитяча маска" at bounding box center [183, 88] width 78 height 6
click at [50, 101] on li "Прийняті 6" at bounding box center [46, 106] width 93 height 11
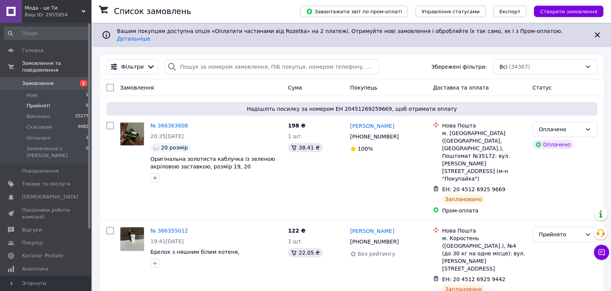
click at [50, 101] on li "Прийняті 6" at bounding box center [46, 106] width 93 height 11
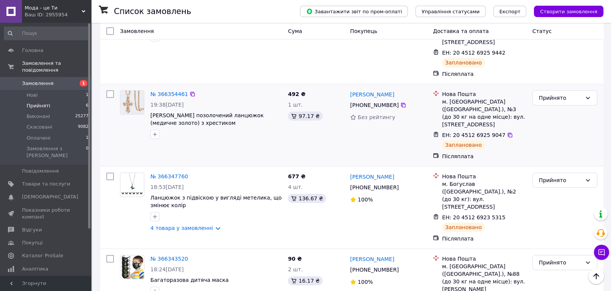
scroll to position [84, 0]
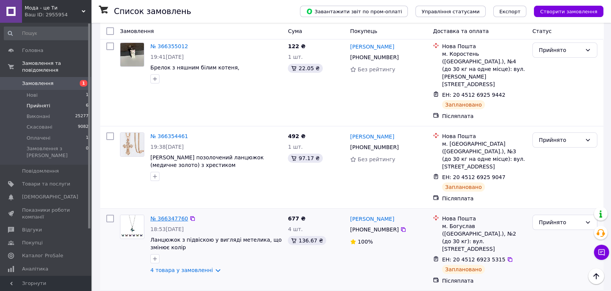
click at [170, 216] on link "№ 366347760" at bounding box center [169, 219] width 38 height 6
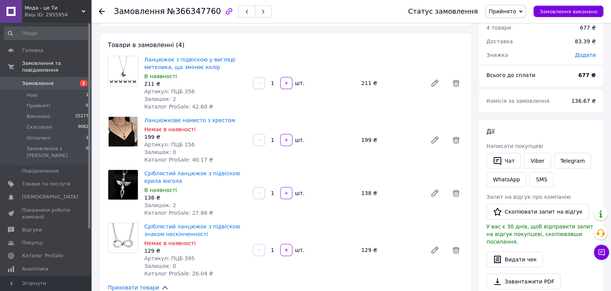
scroll to position [42, 0]
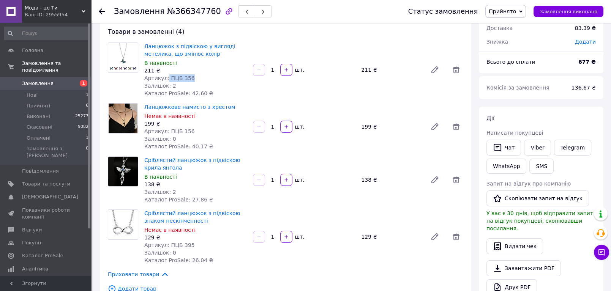
drag, startPoint x: 192, startPoint y: 77, endPoint x: 165, endPoint y: 77, distance: 27.0
click at [165, 77] on div "Артикул: ПЦБ 356" at bounding box center [195, 78] width 102 height 8
copy span "ПЦБ 356"
